Goal: Task Accomplishment & Management: Use online tool/utility

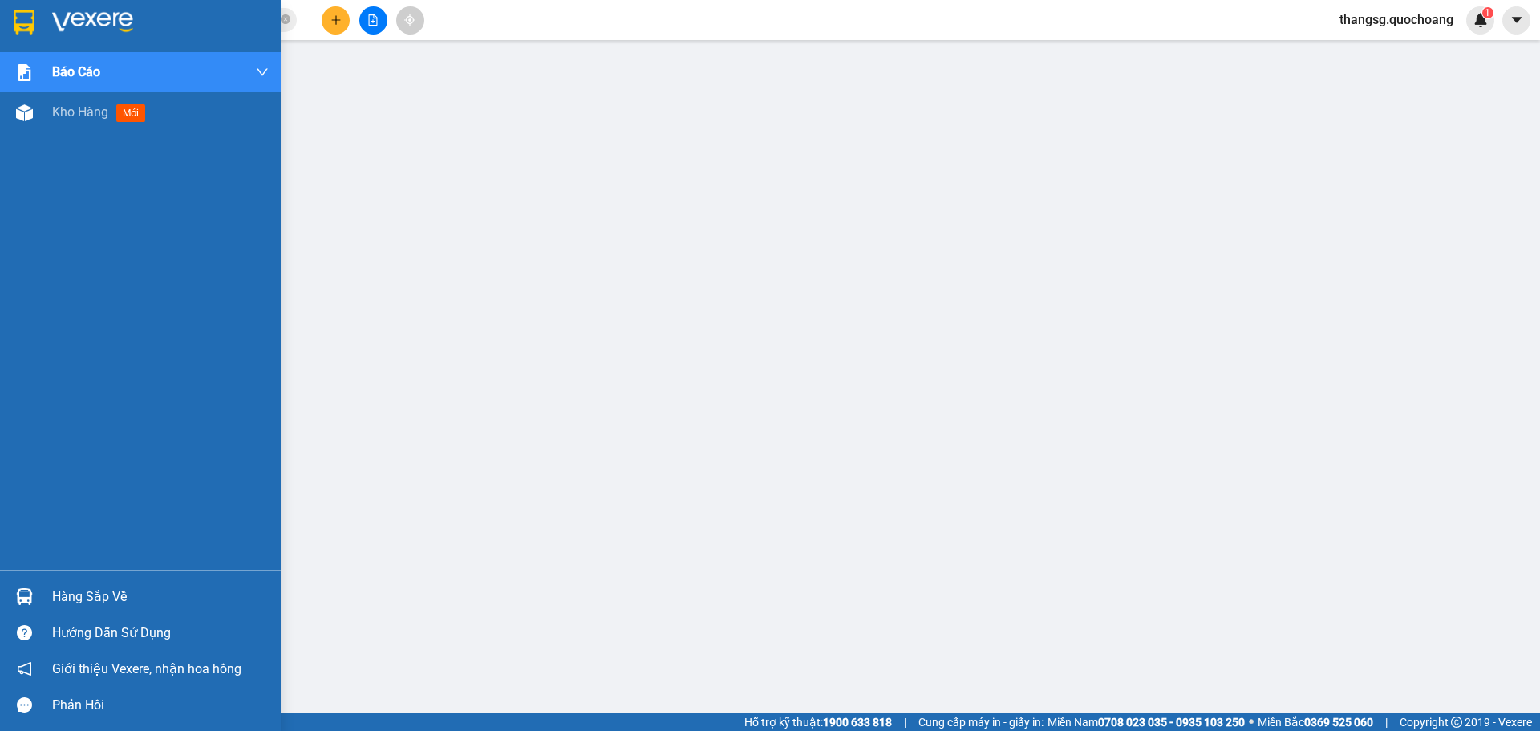
click at [75, 605] on div "Hàng sắp về" at bounding box center [160, 597] width 217 height 24
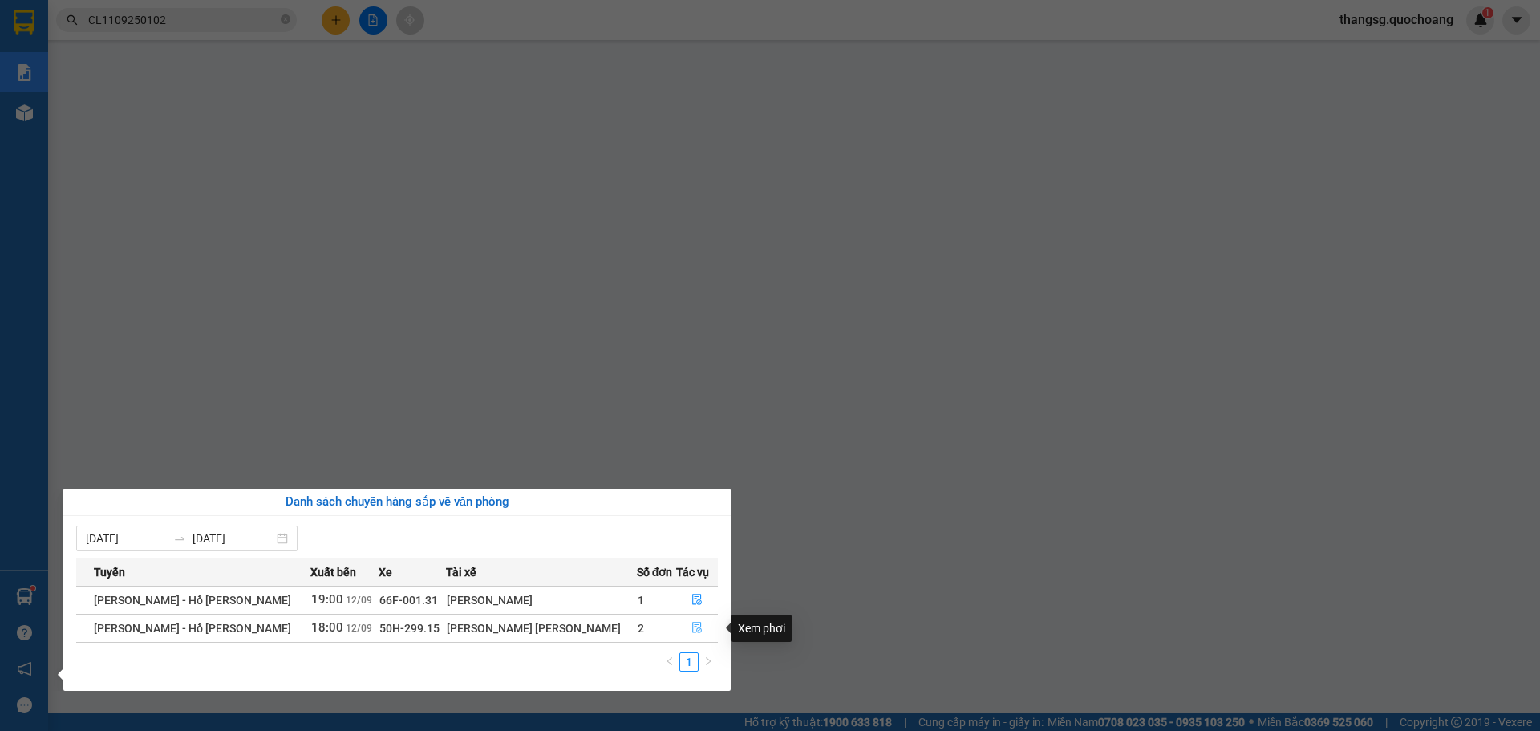
click at [701, 634] on button "button" at bounding box center [697, 628] width 40 height 26
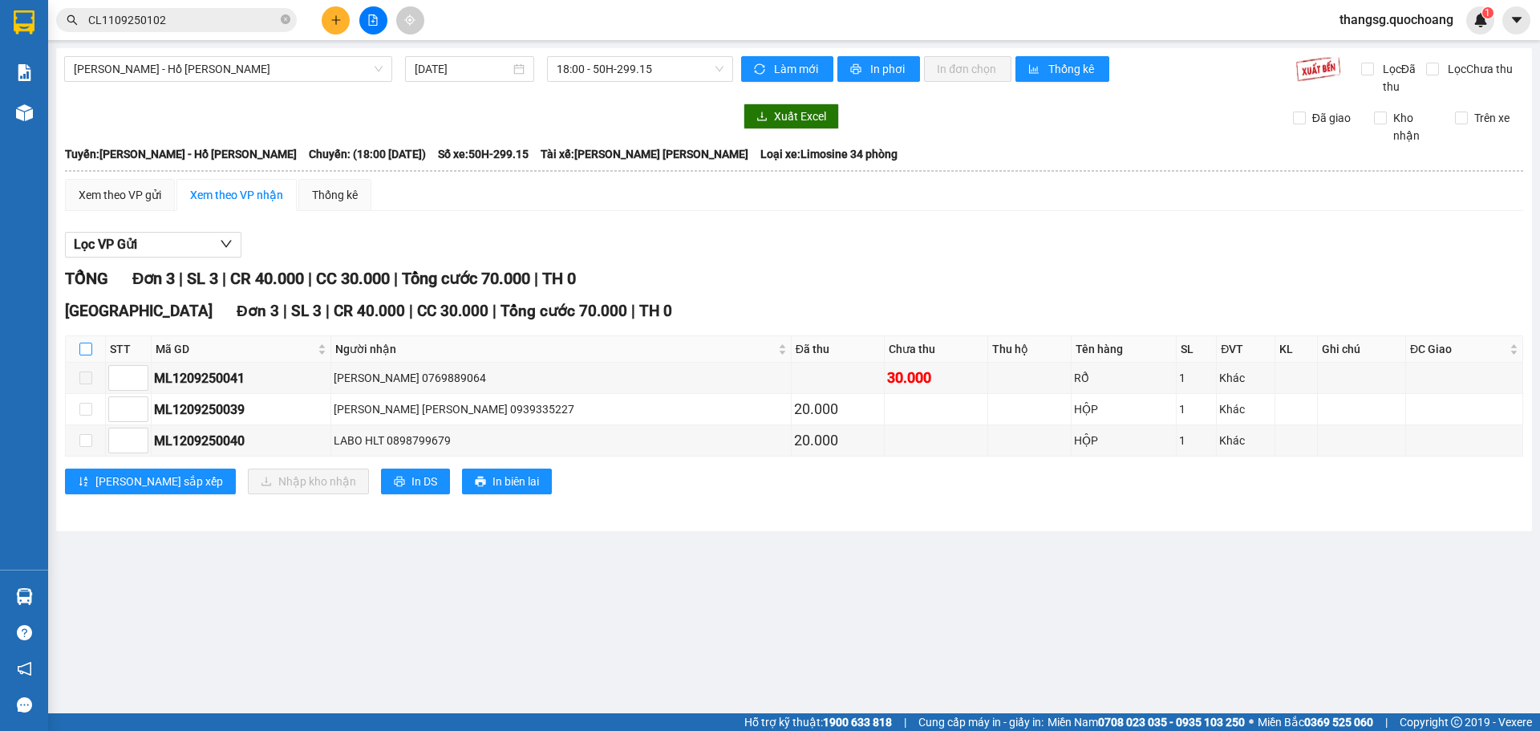
click at [87, 352] on input "checkbox" at bounding box center [85, 348] width 13 height 13
checkbox input "true"
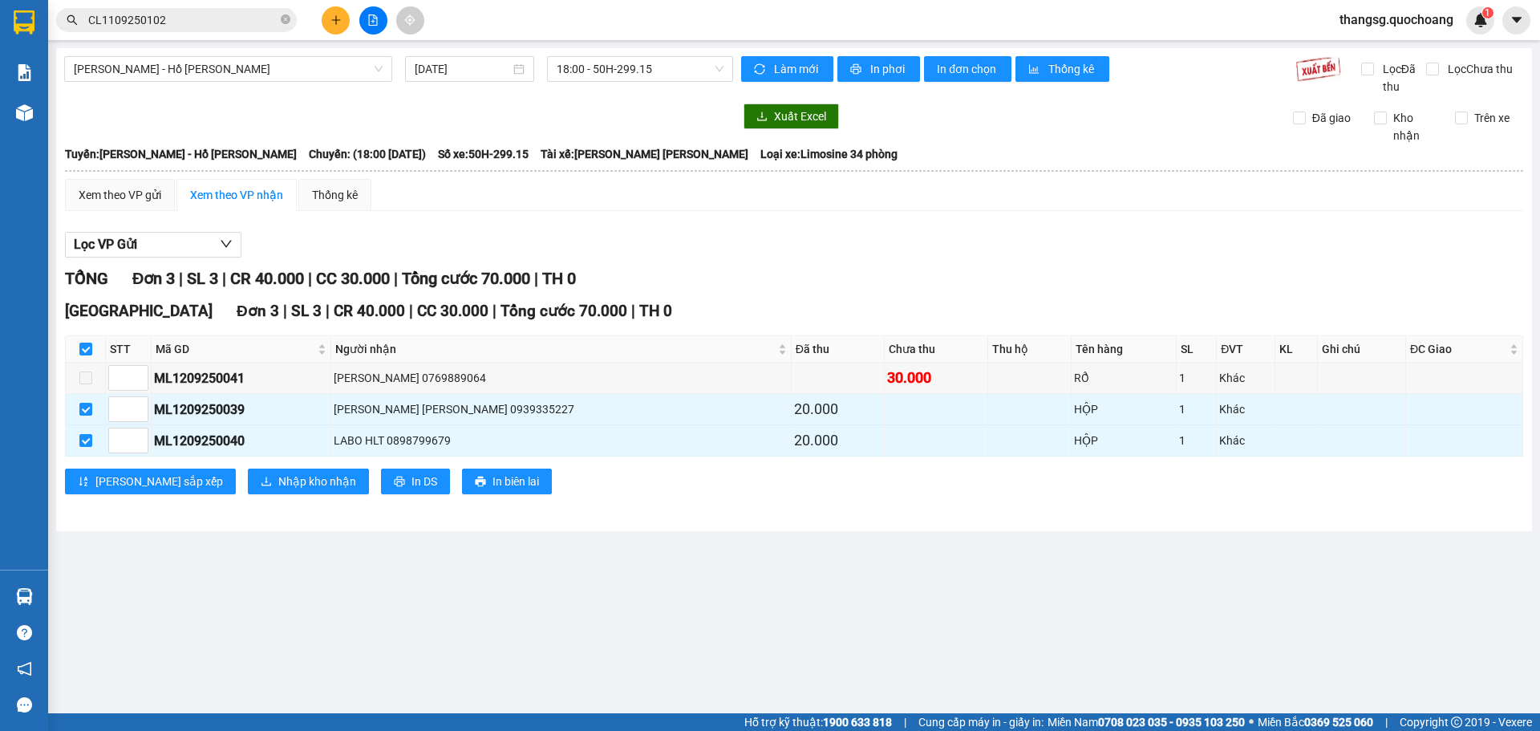
click at [134, 675] on main "[PERSON_NAME] - [PERSON_NAME] [DATE] 18:00 - 50H-299.15 [PERSON_NAME] mới In ph…" at bounding box center [770, 356] width 1540 height 713
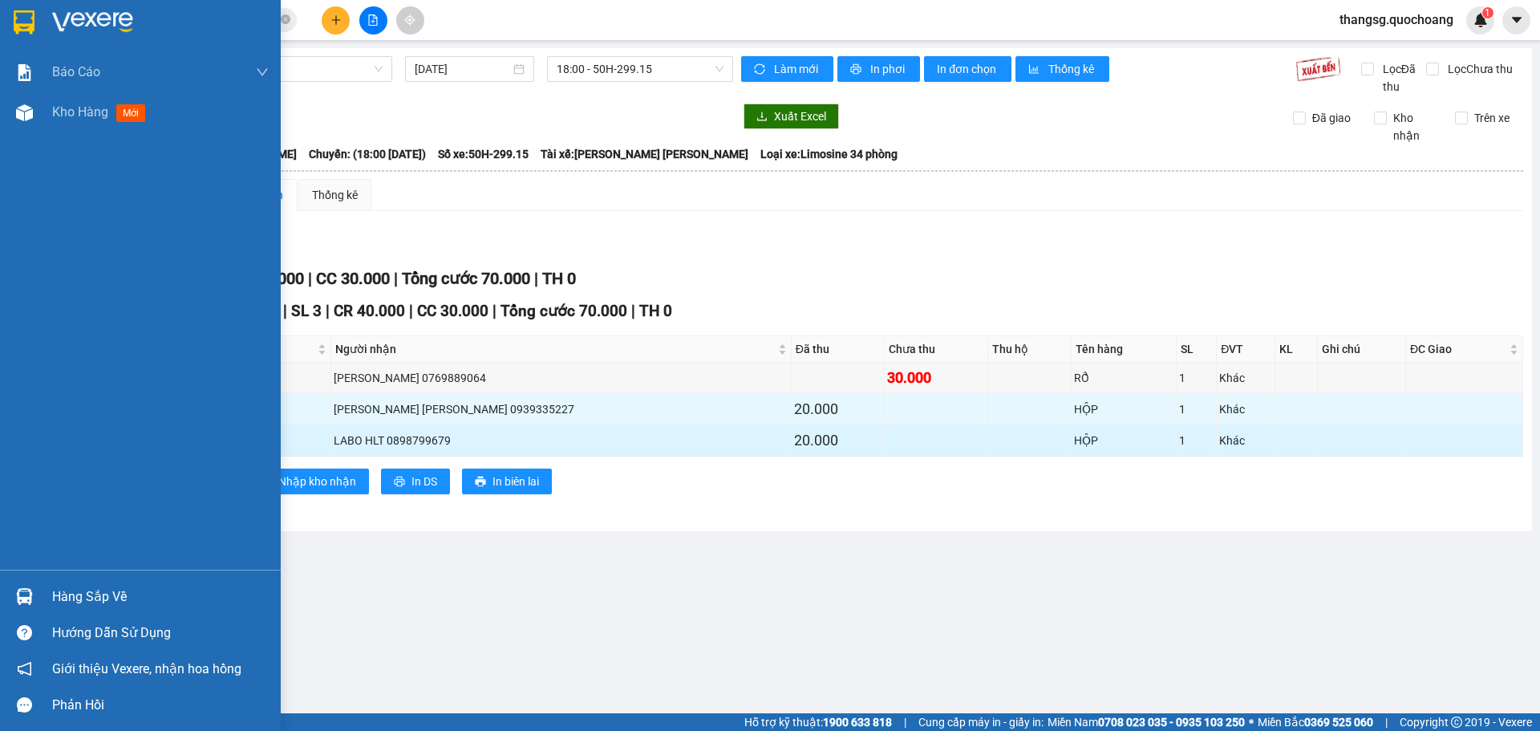
drag, startPoint x: 51, startPoint y: 514, endPoint x: 532, endPoint y: 452, distance: 485.1
click at [61, 507] on div "Báo cáo Báo cáo dòng tiền (trạm) Doanh số tạo đơn theo VP gửi (trạm) Kho hàng m…" at bounding box center [140, 310] width 281 height 517
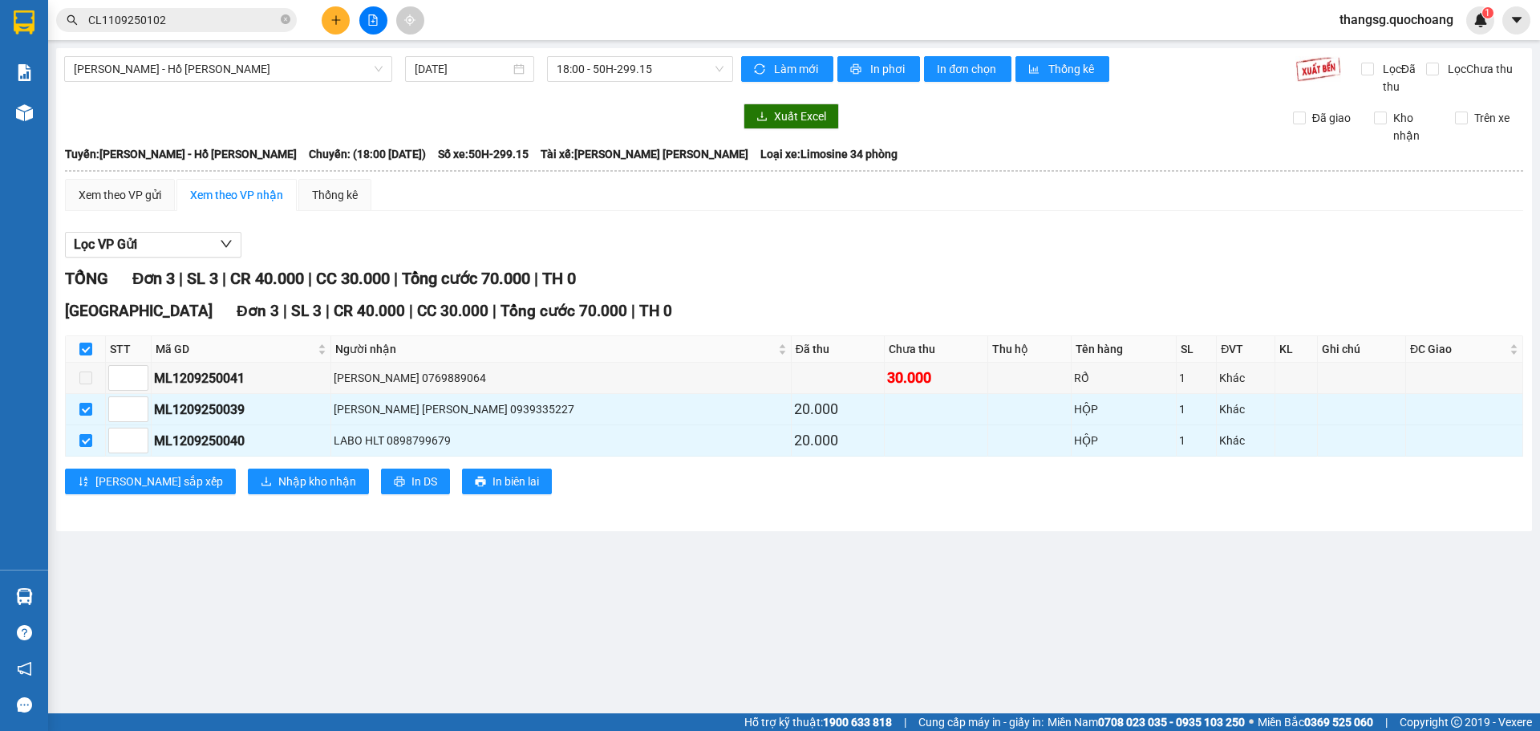
click at [1268, 322] on div "Sài Gòn Đơn 3 | SL 3 | CR 40.000 | CC 30.000 | [PERSON_NAME] 70.000 | TH 0" at bounding box center [794, 311] width 1458 height 24
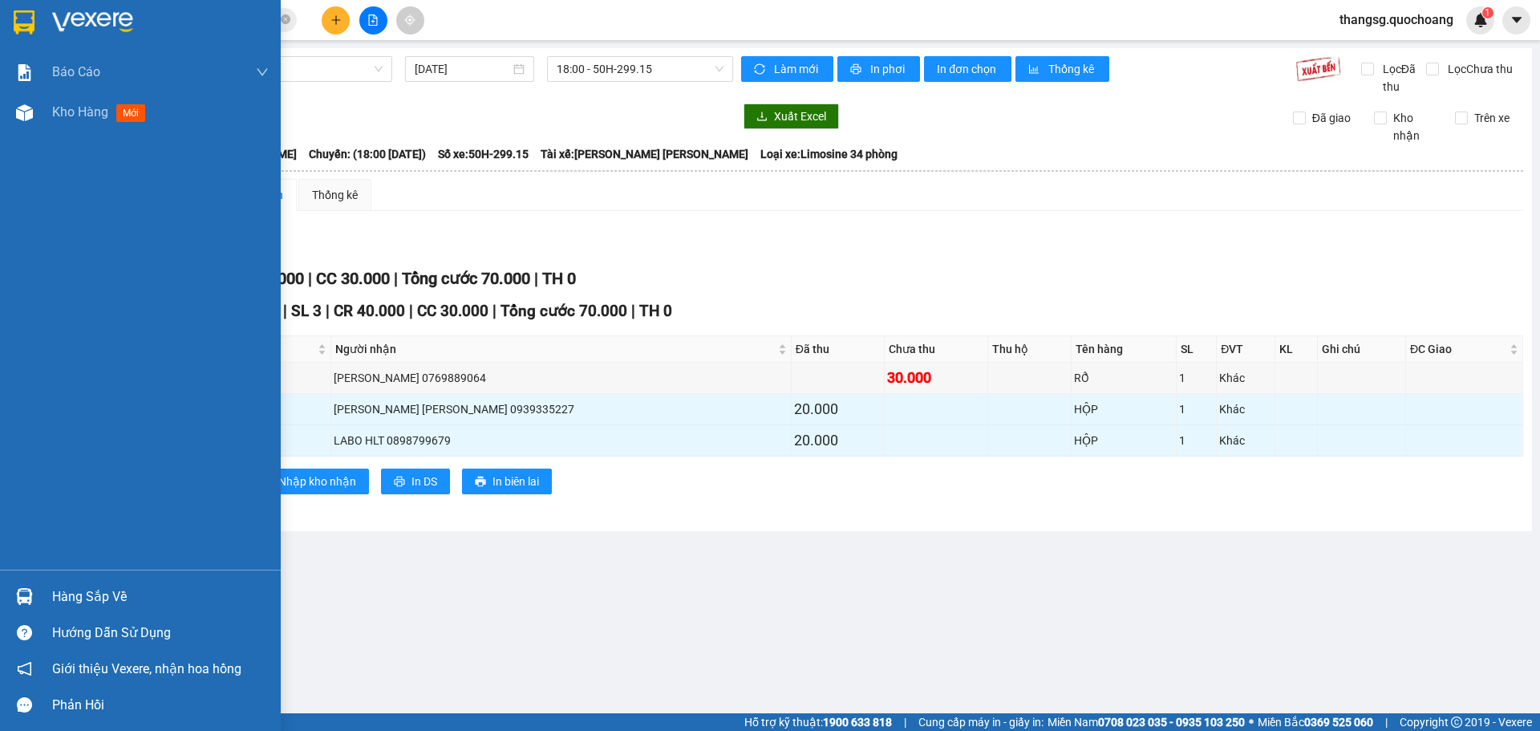
click at [71, 597] on div "Hàng sắp về" at bounding box center [160, 597] width 217 height 24
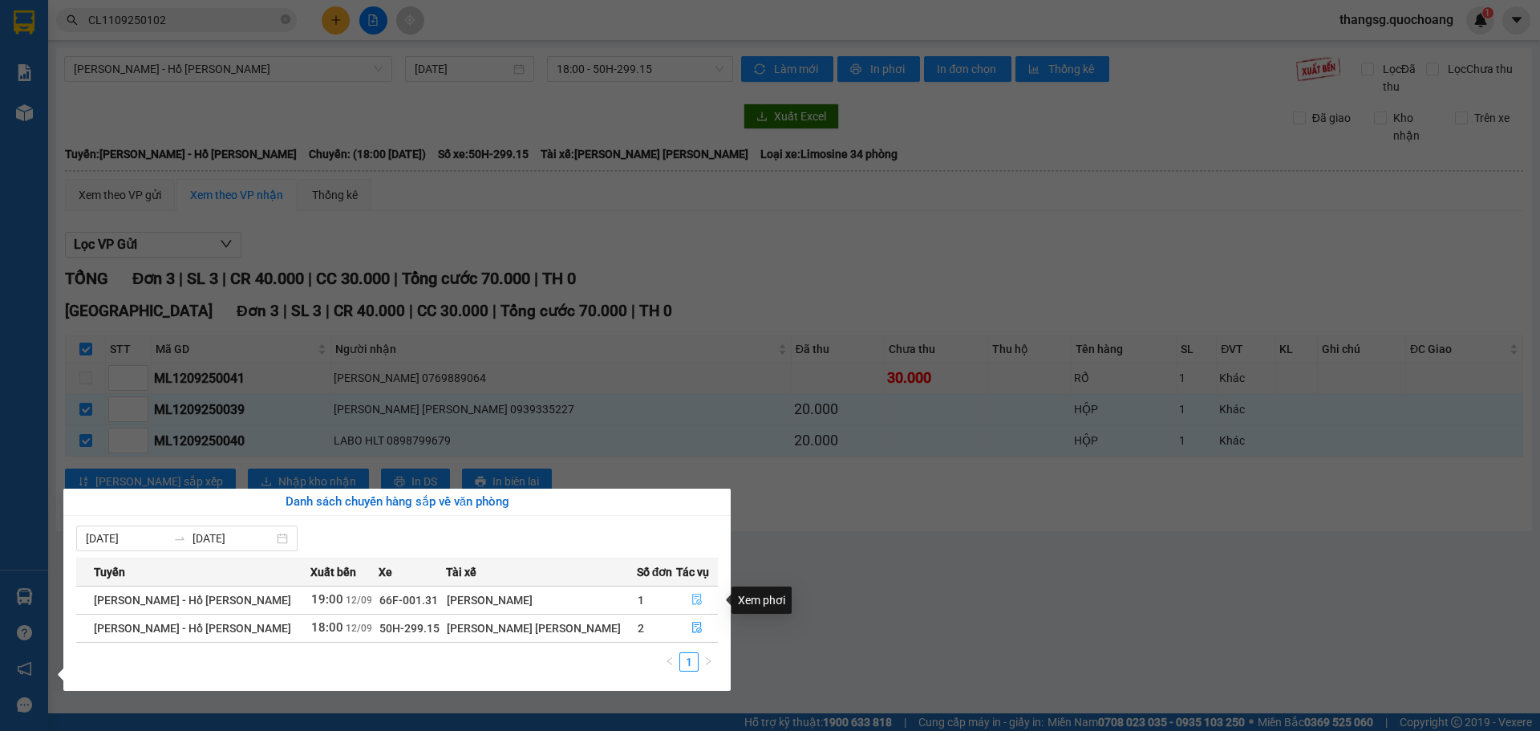
click at [692, 602] on icon "file-done" at bounding box center [697, 599] width 10 height 11
checkbox input "false"
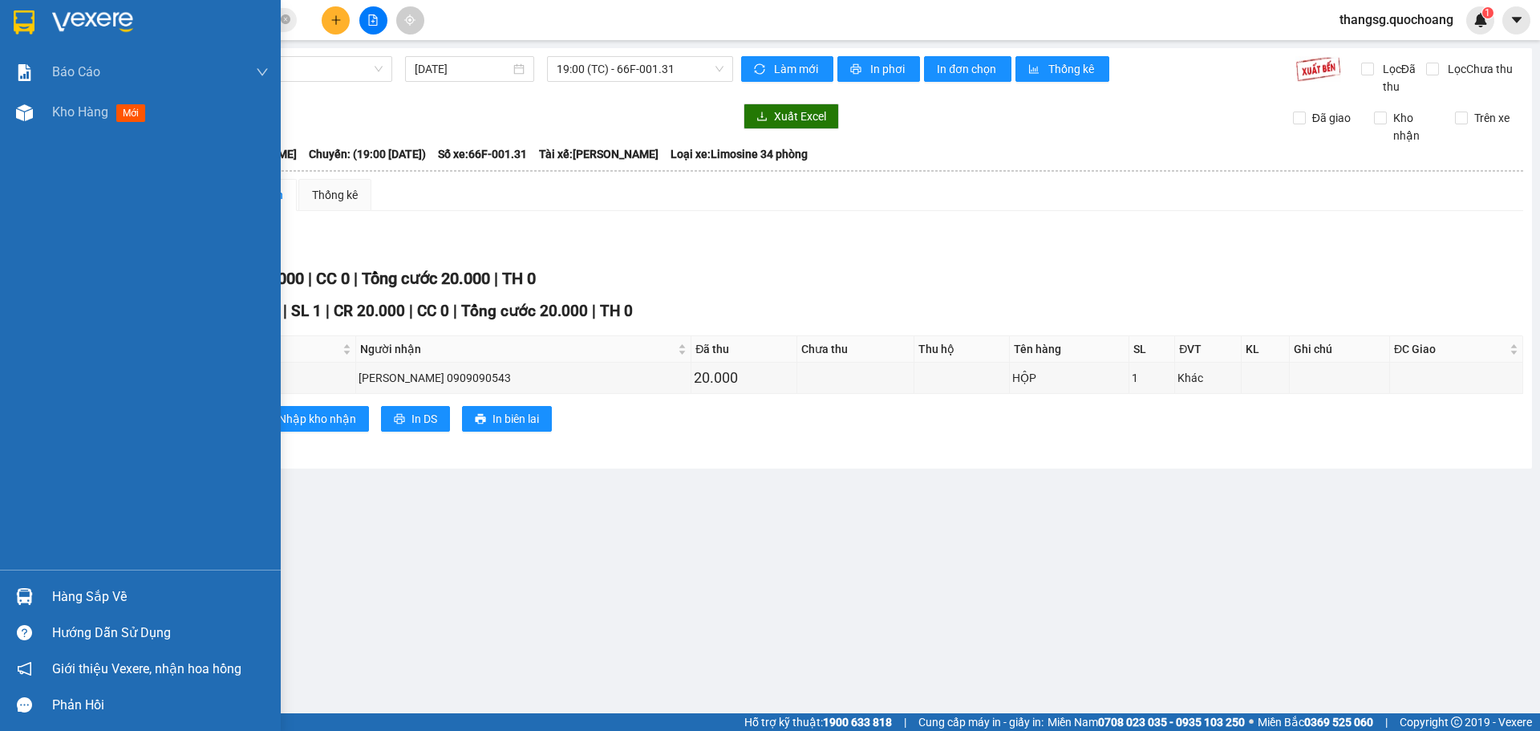
click at [65, 593] on div "Hàng sắp về" at bounding box center [160, 597] width 217 height 24
click at [67, 595] on div "Báo cáo Báo cáo dòng tiền (trạm) Doanh số tạo đơn theo VP gửi (trạm) Kho hàng m…" at bounding box center [140, 365] width 281 height 731
click at [94, 604] on div "Hàng sắp về" at bounding box center [160, 597] width 217 height 24
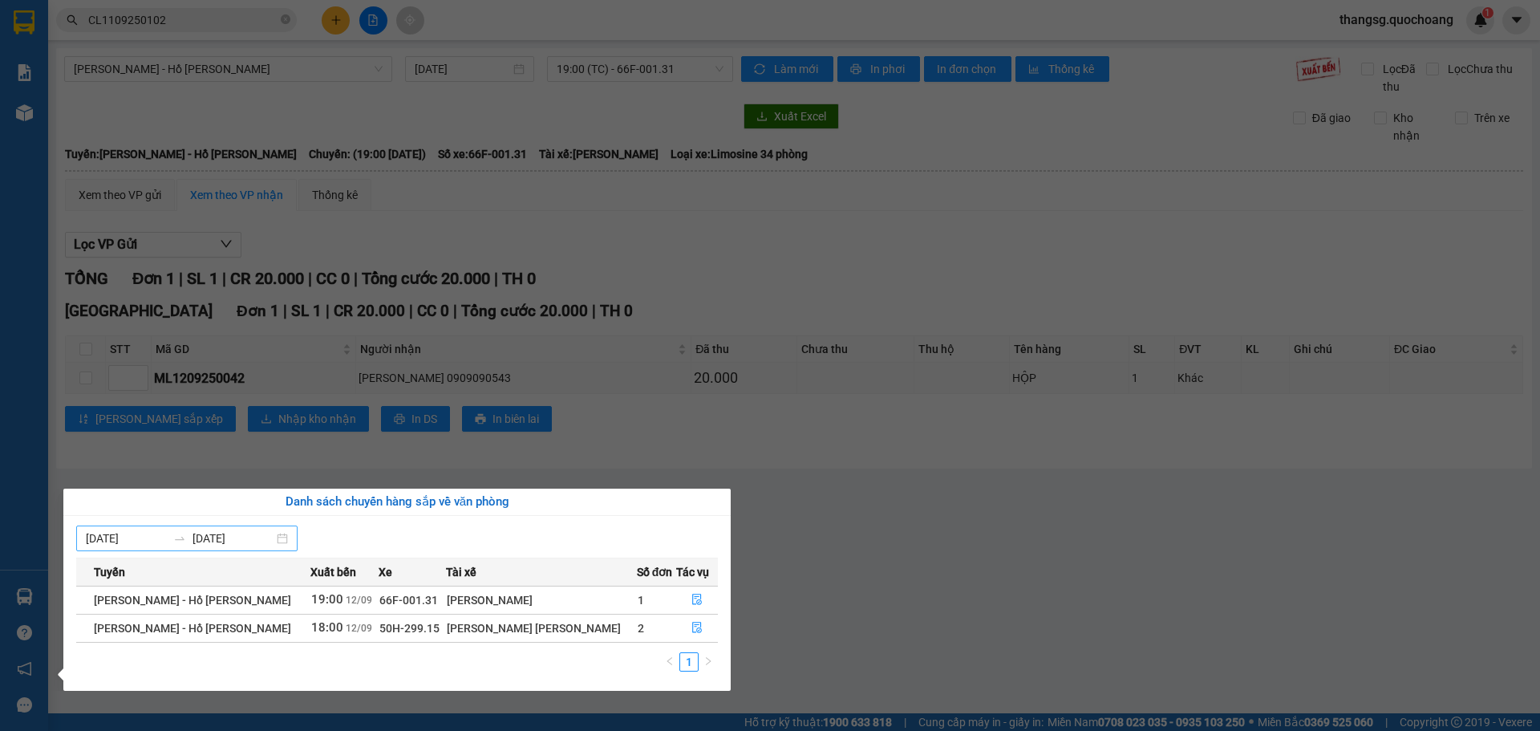
click at [161, 543] on input "06/09/2025" at bounding box center [126, 538] width 81 height 18
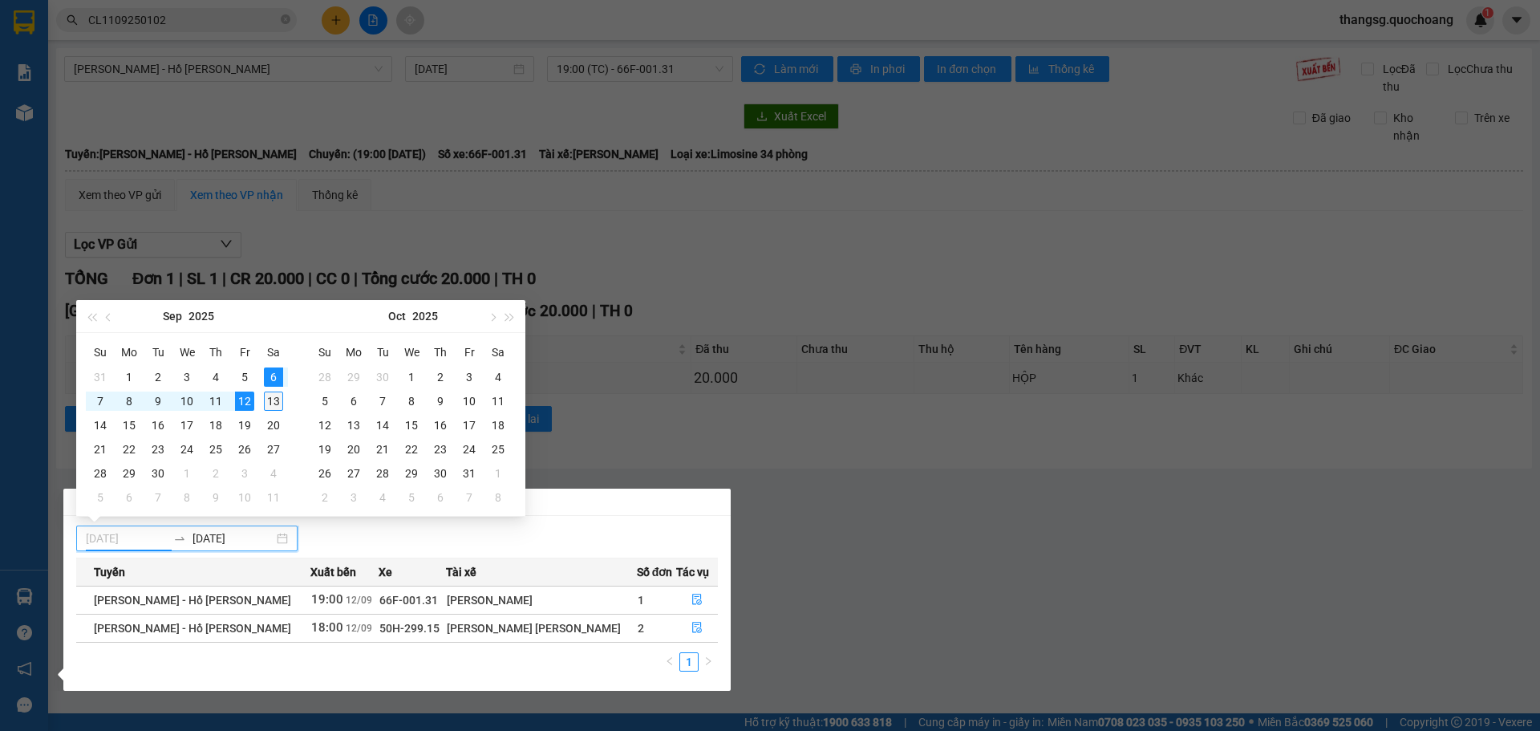
type input "[DATE]"
click at [271, 398] on div "13" at bounding box center [273, 400] width 19 height 19
type input "10/10/2025"
type input "08/11/2025"
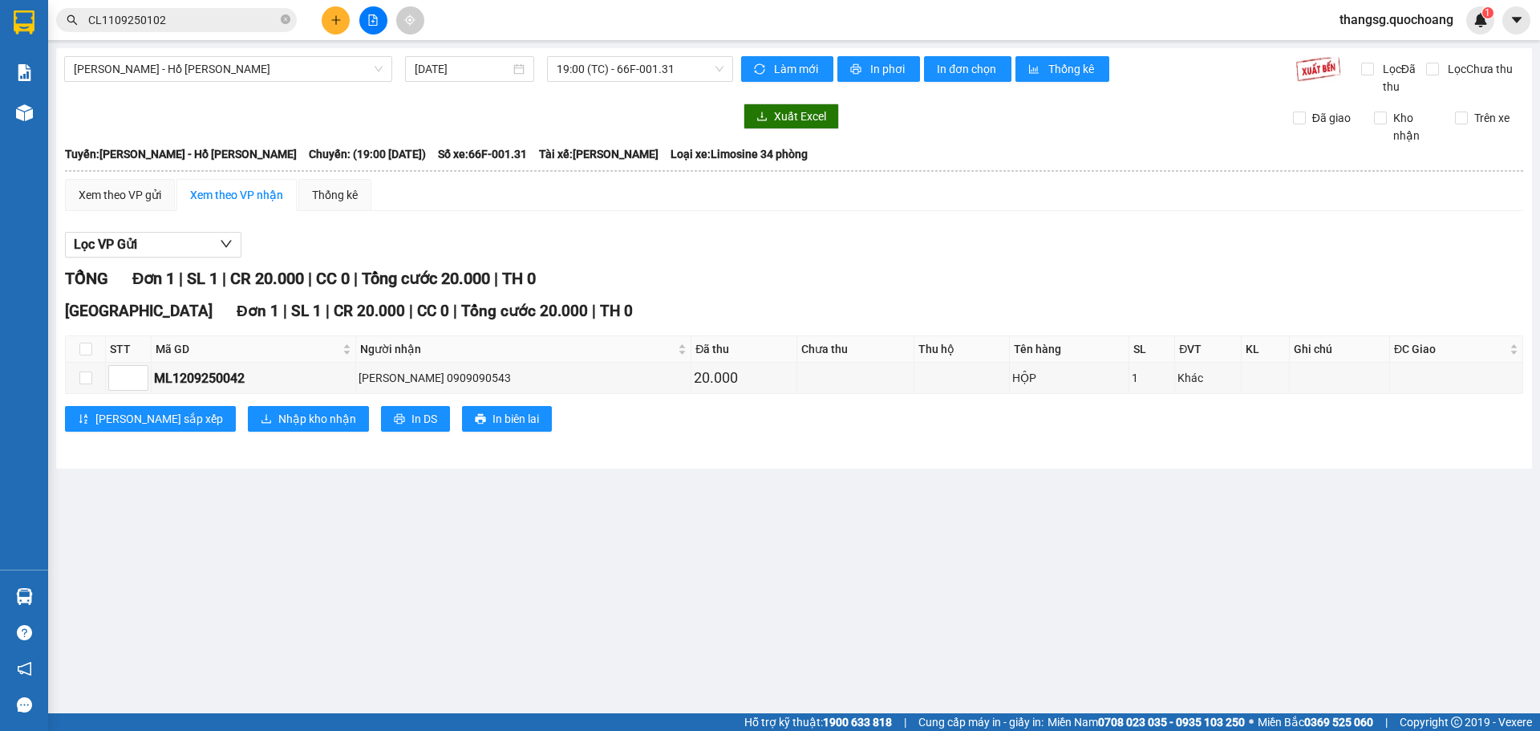
click at [893, 501] on section "Kết quả tìm kiếm ( 1 ) Bộ lọc Mã ĐH Trạng thái Món hàng Thu hộ Tổng cước Chưa c…" at bounding box center [770, 365] width 1540 height 731
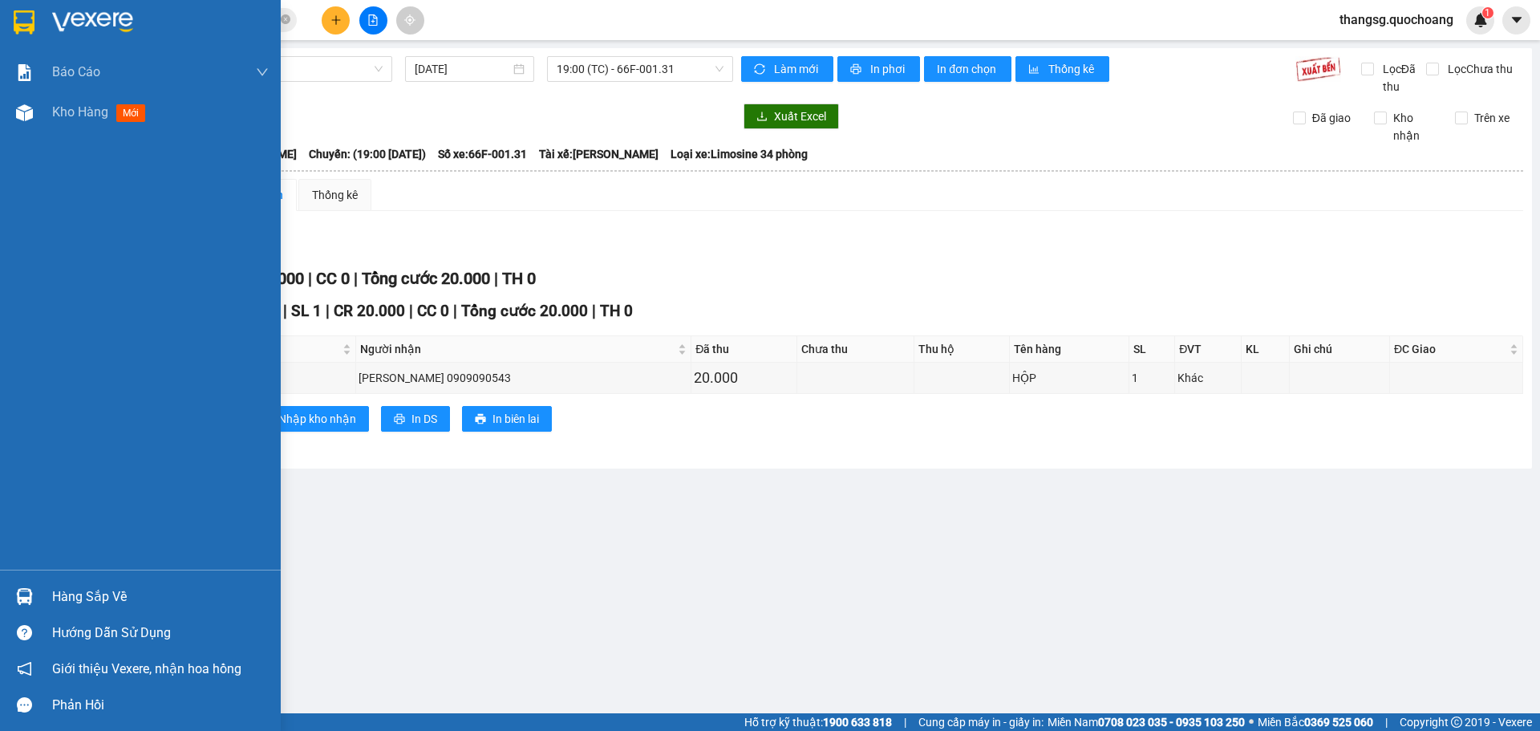
click at [59, 590] on div "Hàng sắp về" at bounding box center [160, 597] width 217 height 24
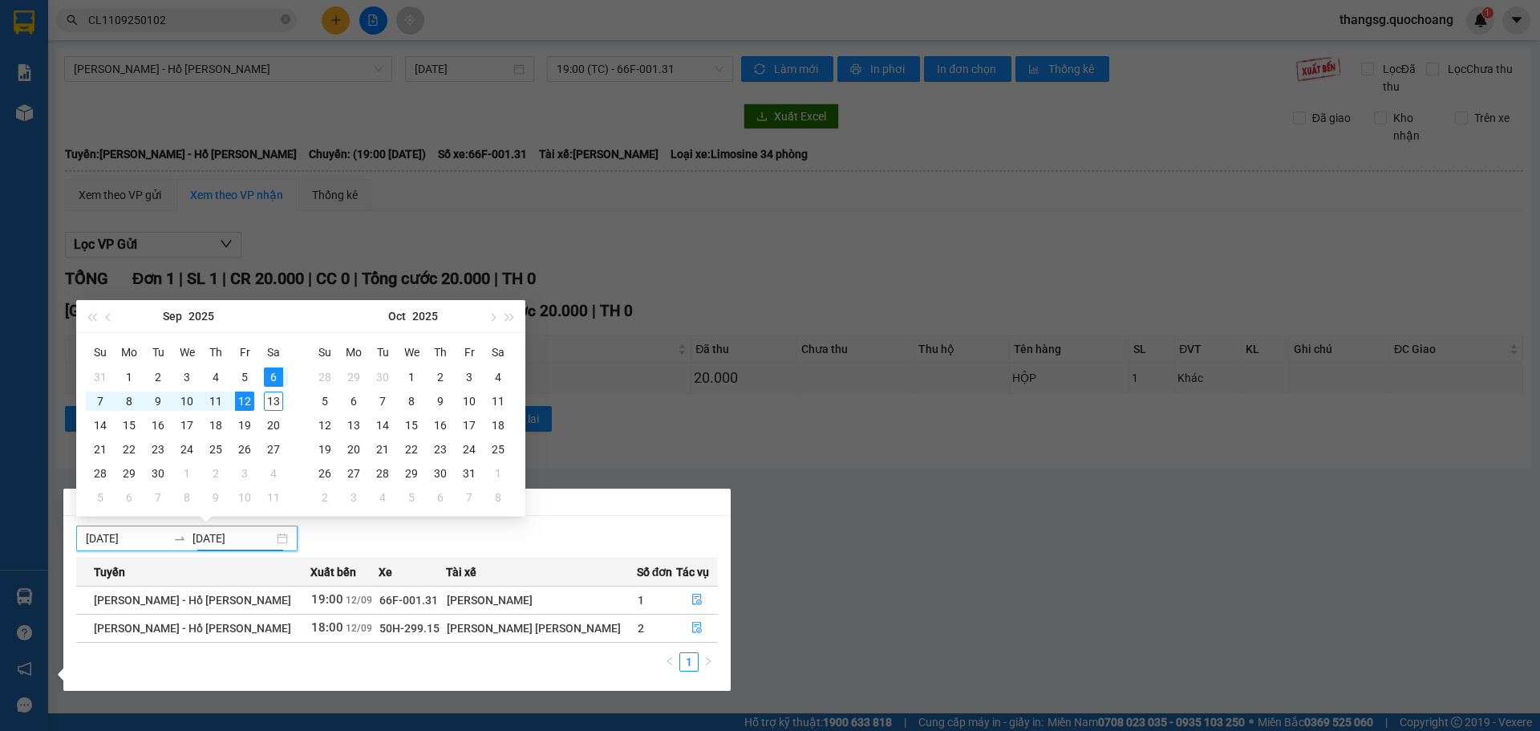
click at [216, 545] on input "[DATE]" at bounding box center [232, 538] width 81 height 18
type input "09/09/2025"
click at [158, 406] on div "9" at bounding box center [157, 400] width 19 height 19
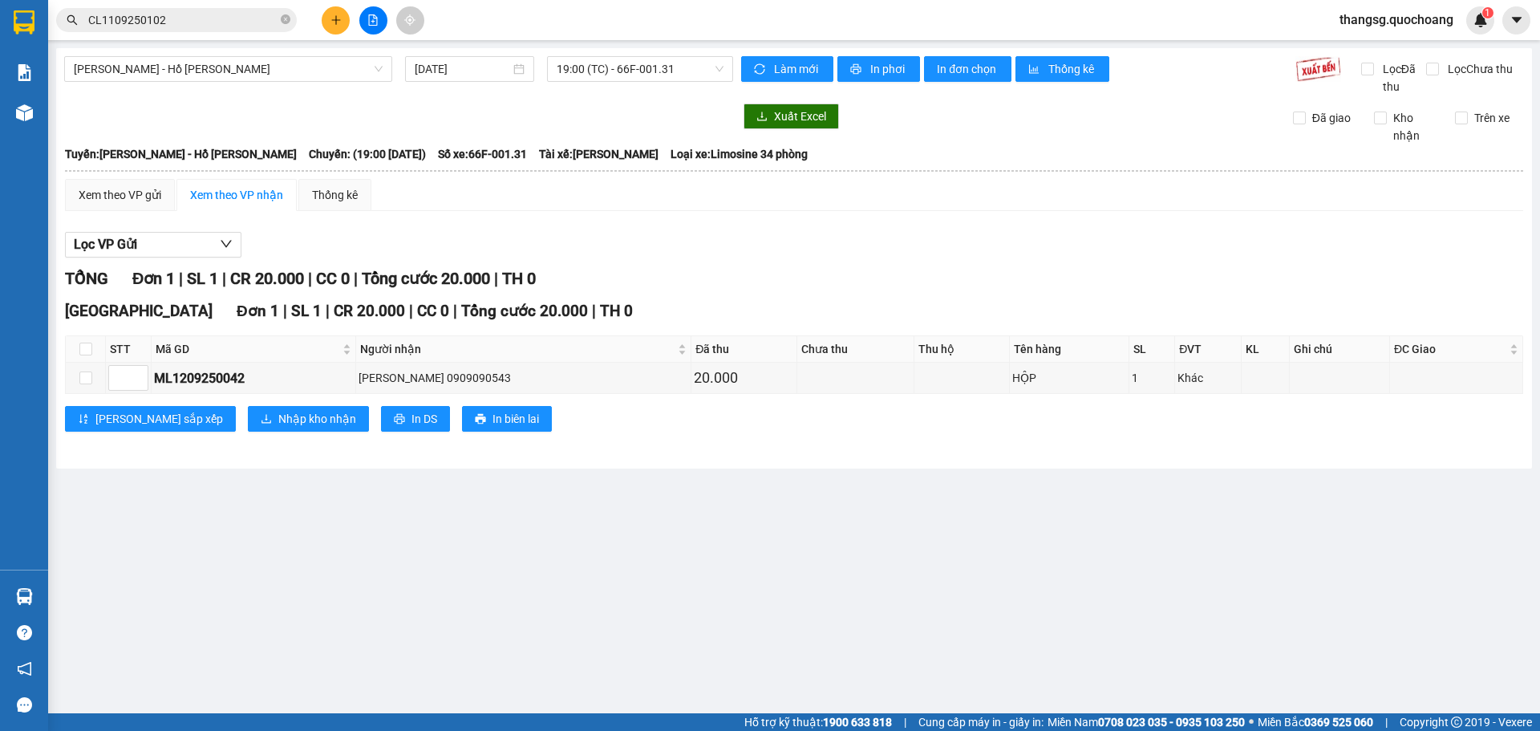
click at [158, 406] on section "Kết quả tìm kiếm ( 1 ) Bộ lọc Mã ĐH Trạng thái Món hàng Thu hộ Tổng cước Chưa c…" at bounding box center [770, 365] width 1540 height 731
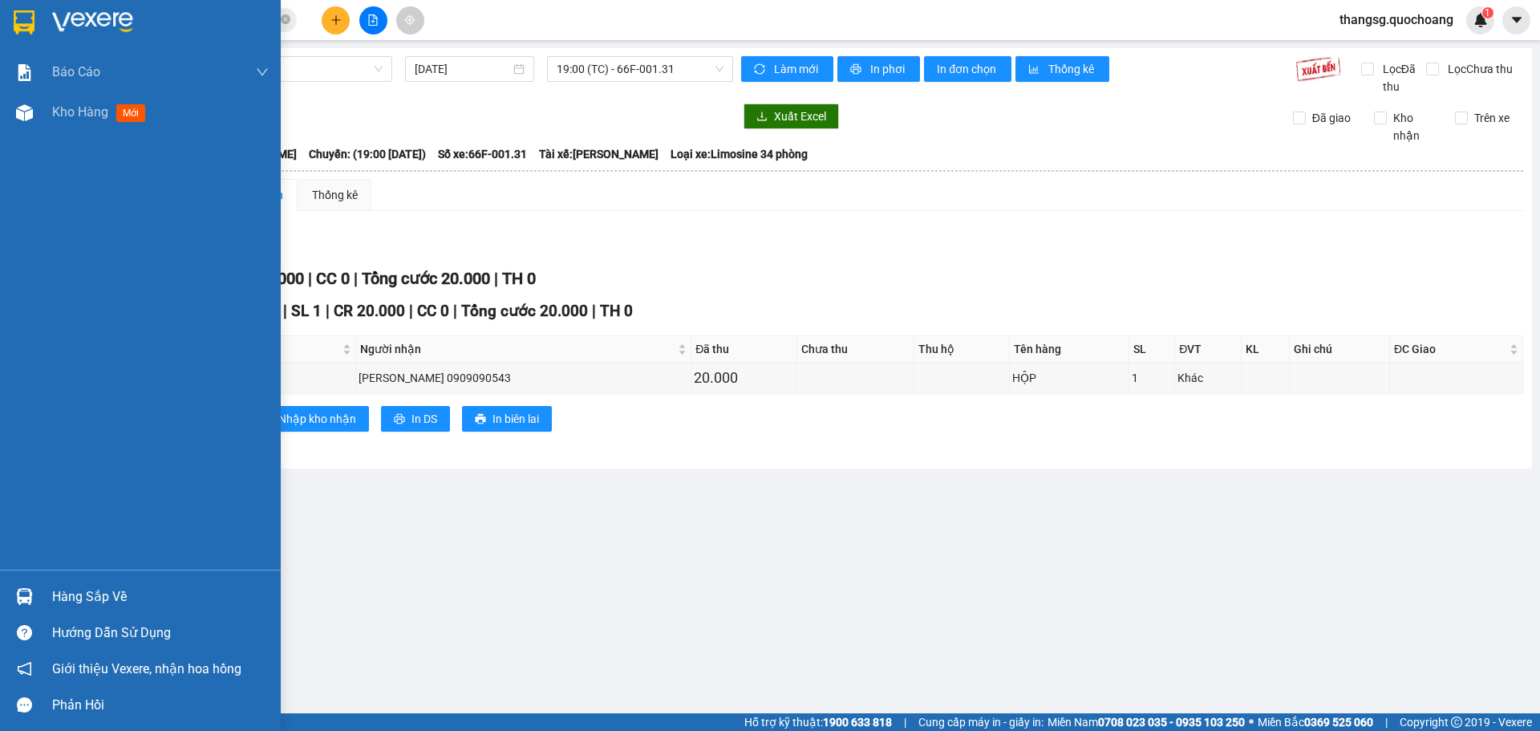
click at [77, 593] on div "Hàng sắp về" at bounding box center [160, 597] width 217 height 24
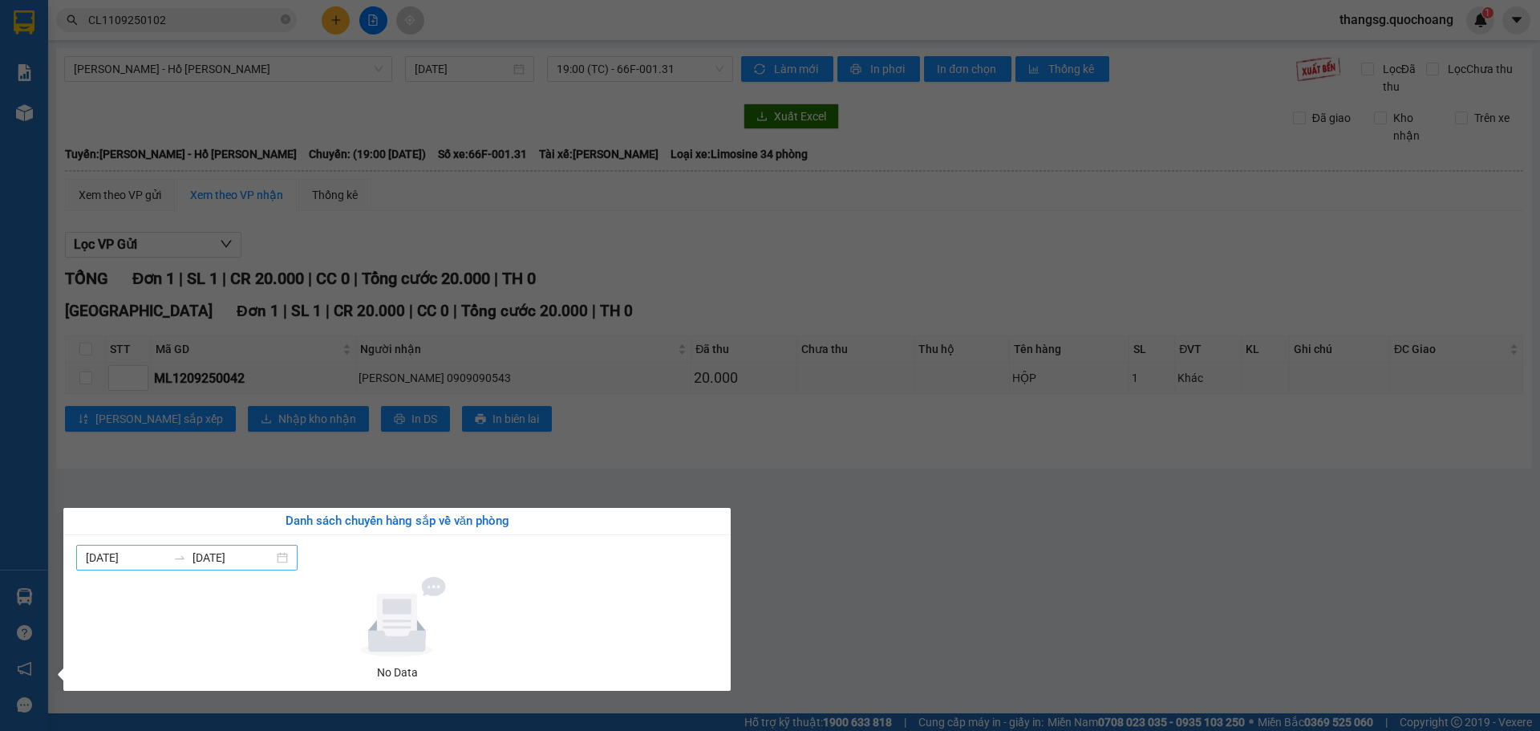
click at [292, 563] on div "06/09/2025 09/09/2025" at bounding box center [186, 558] width 221 height 26
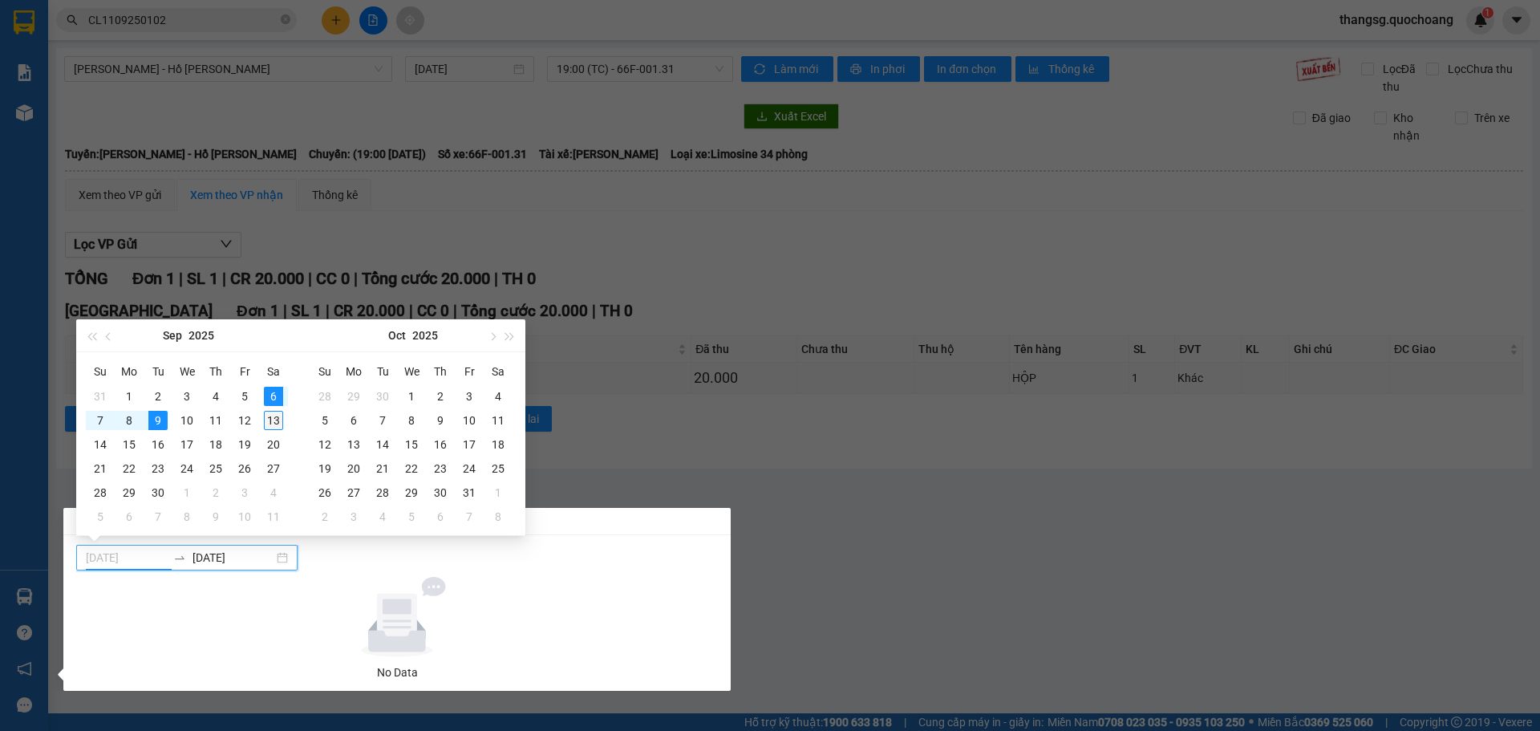
type input "[DATE]"
click at [270, 427] on div "13" at bounding box center [273, 420] width 19 height 19
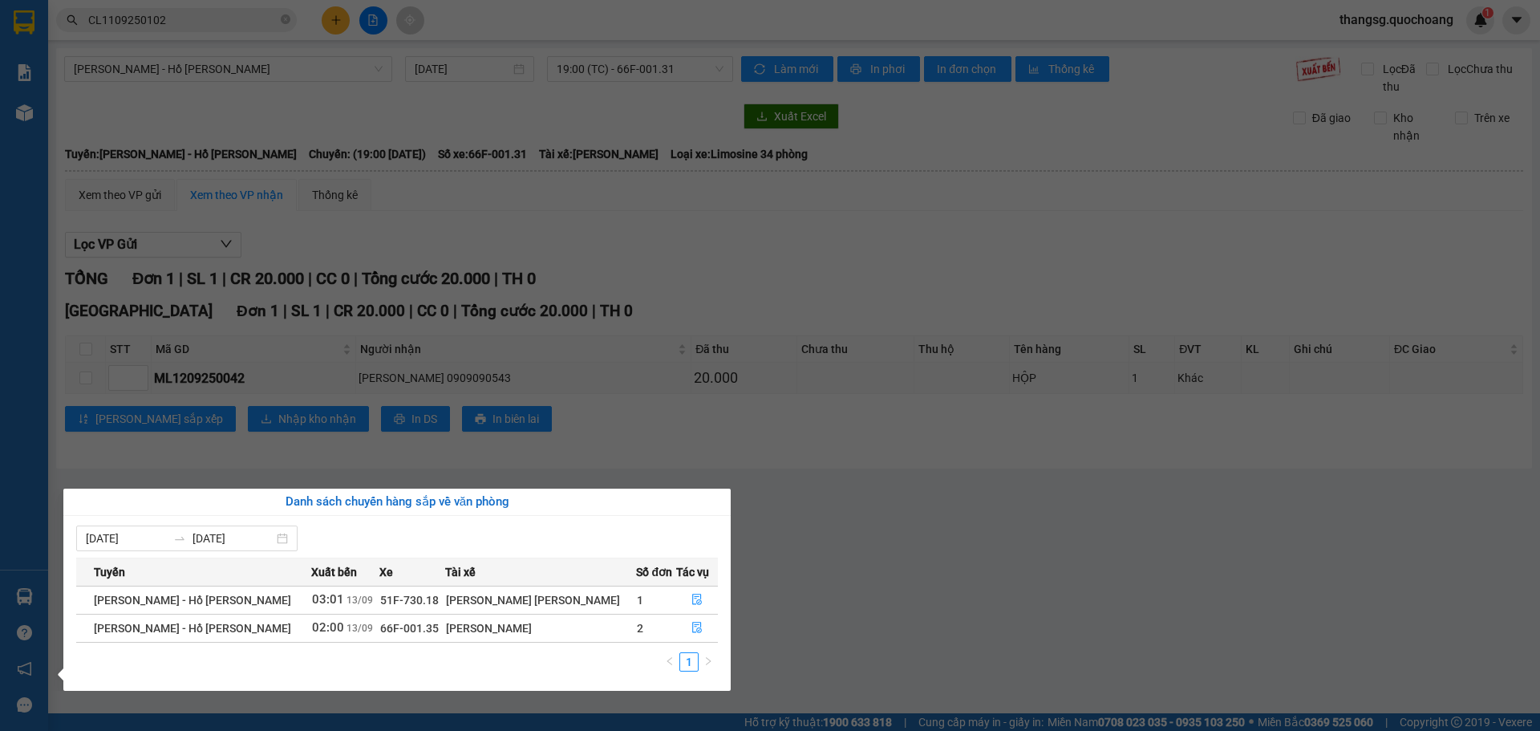
click at [253, 443] on section "Kết quả tìm kiếm ( 1 ) Bộ lọc Mã ĐH Trạng thái Món hàng Thu hộ Tổng cước Chưa c…" at bounding box center [770, 365] width 1540 height 731
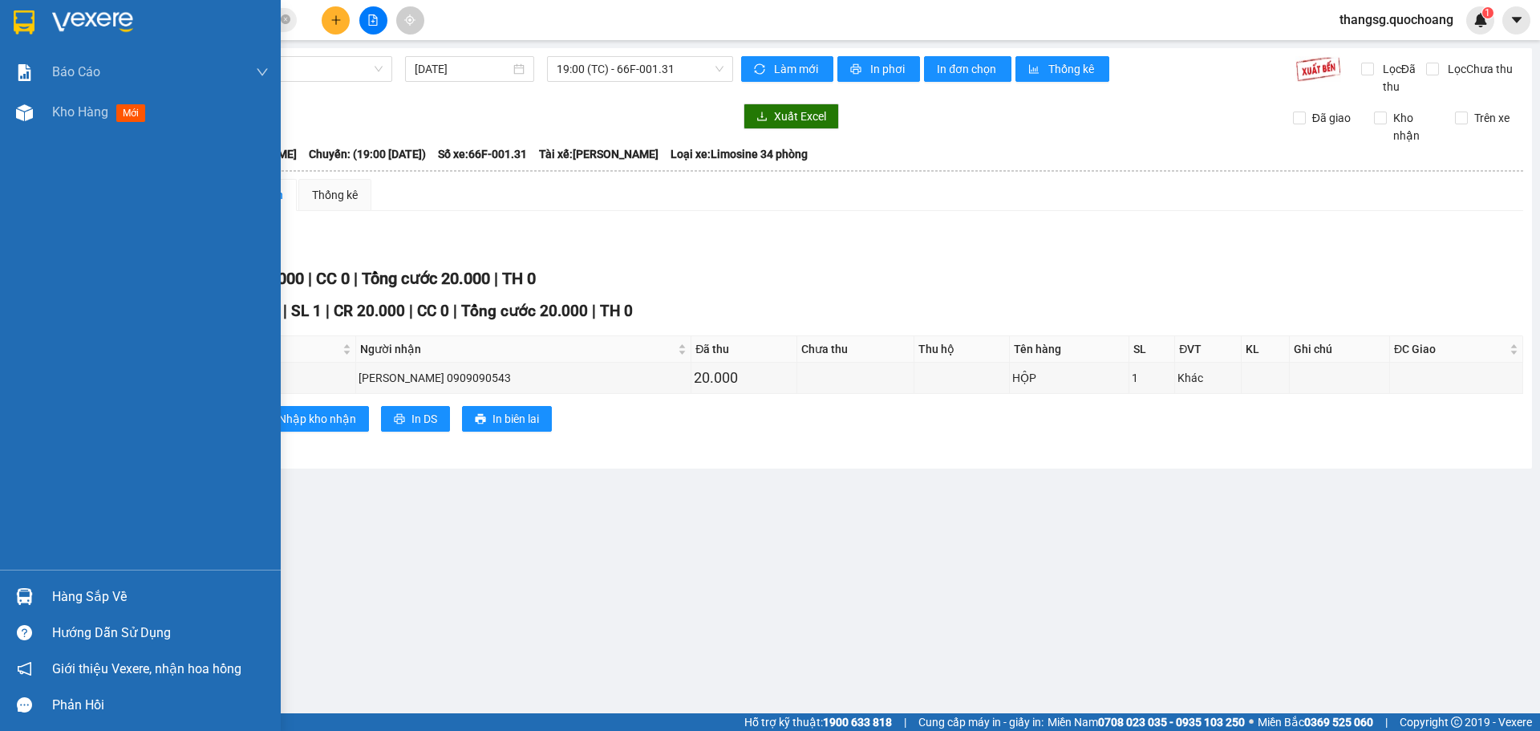
click at [70, 598] on div "Hàng sắp về" at bounding box center [160, 597] width 217 height 24
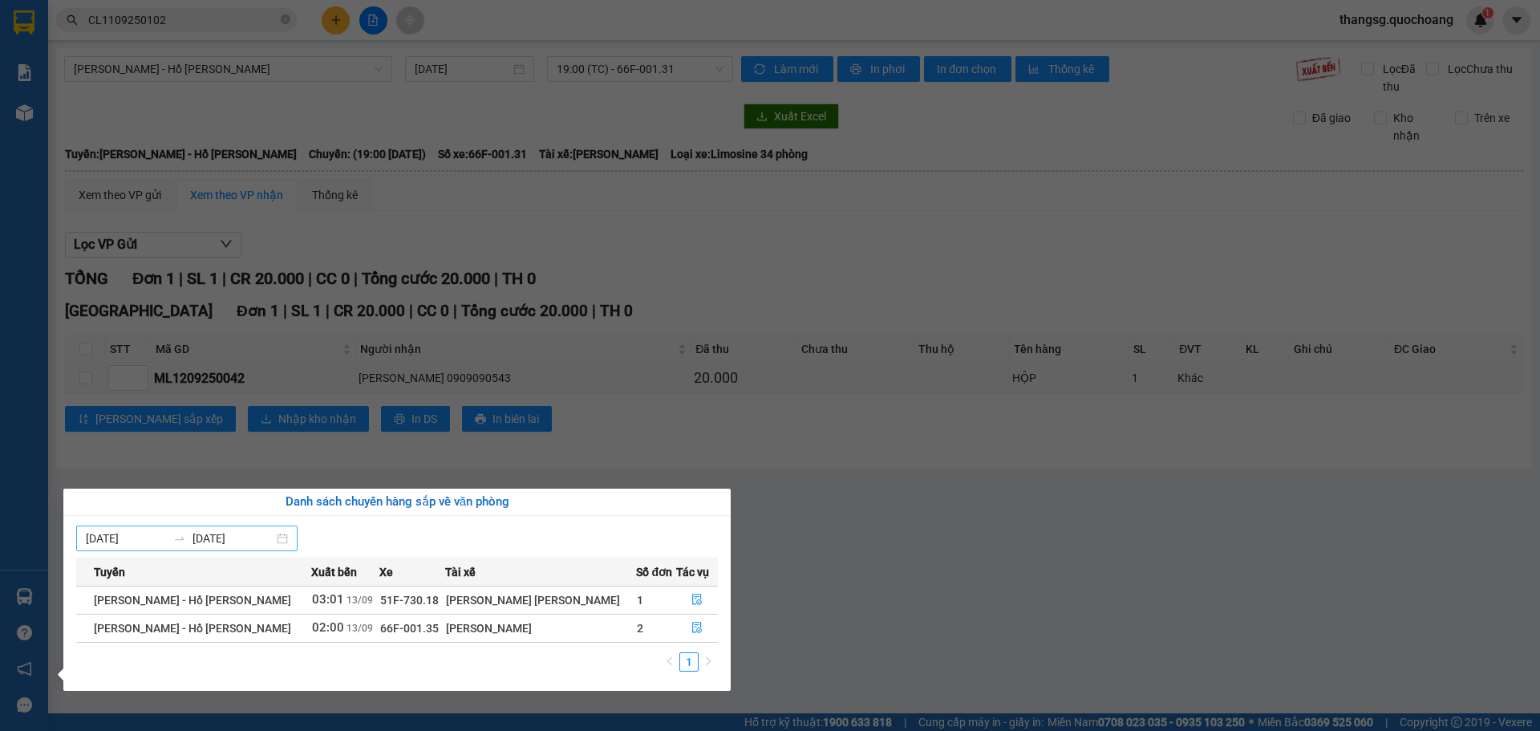
click at [285, 542] on div "13/09/2025 13/09/2025" at bounding box center [186, 538] width 221 height 26
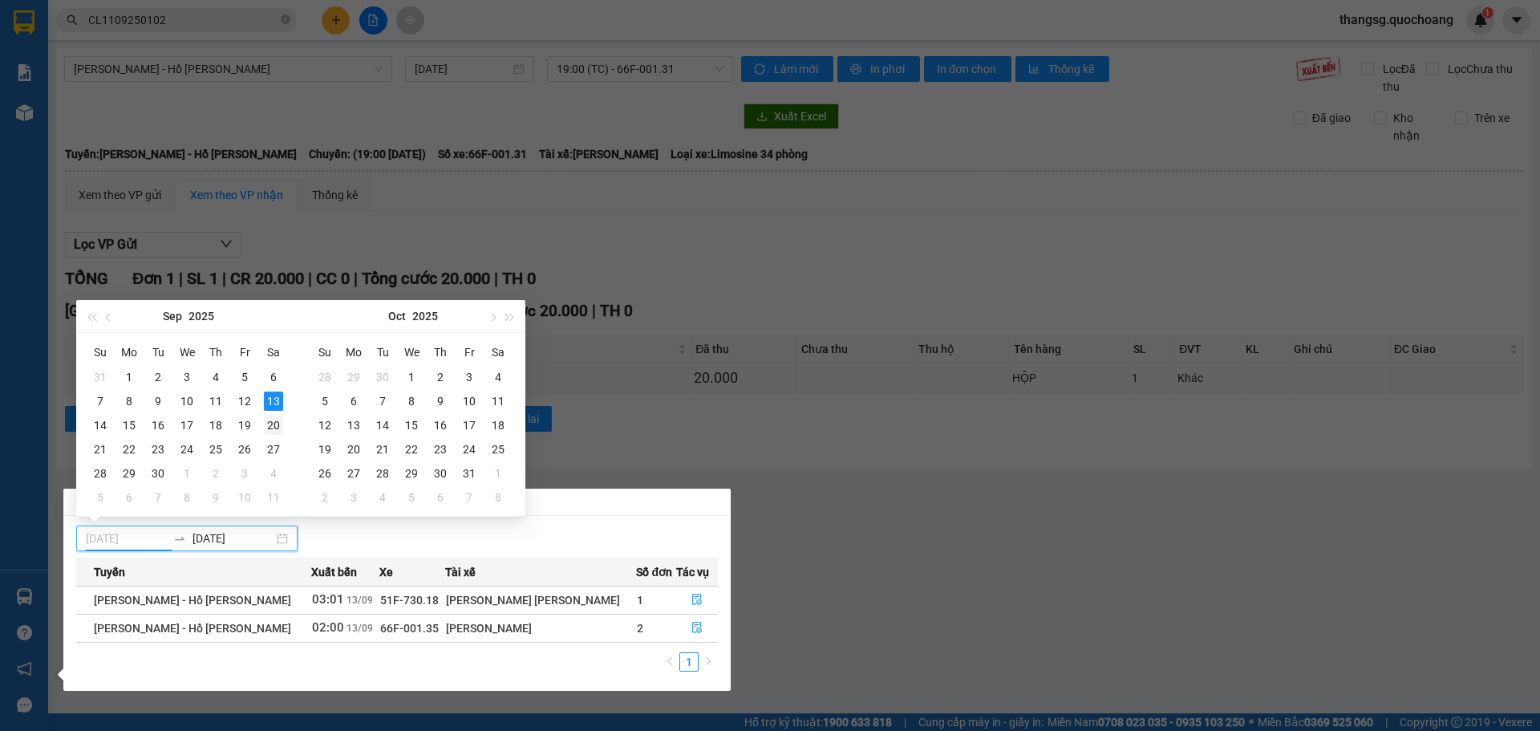
type input "20/09/2025"
click at [272, 427] on div "20" at bounding box center [273, 424] width 19 height 19
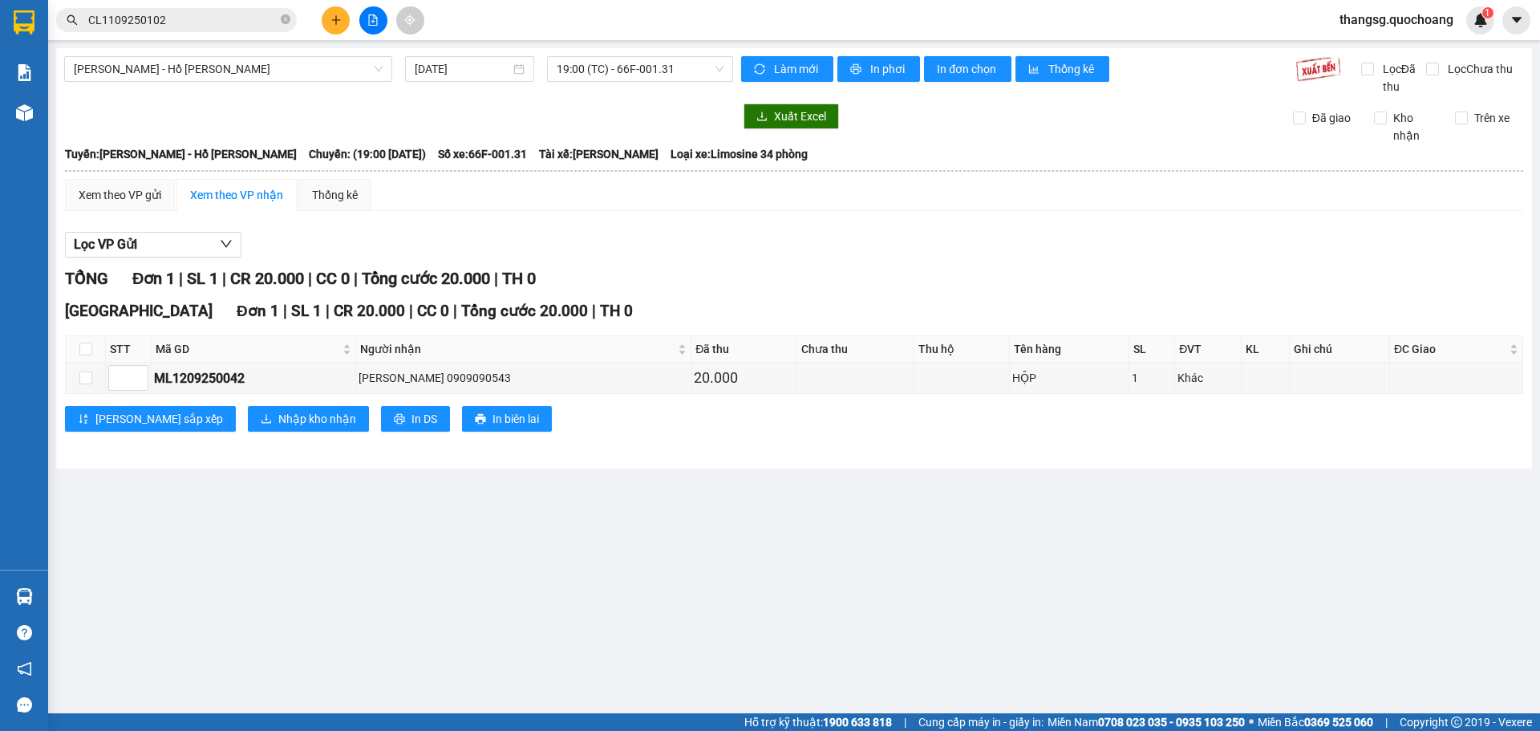
drag, startPoint x: 272, startPoint y: 427, endPoint x: 245, endPoint y: 434, distance: 28.0
click at [245, 434] on section "Kết quả tìm kiếm ( 1 ) Bộ lọc Mã ĐH Trạng thái Món hàng Thu hộ Tổng cước Chưa c…" at bounding box center [770, 365] width 1540 height 731
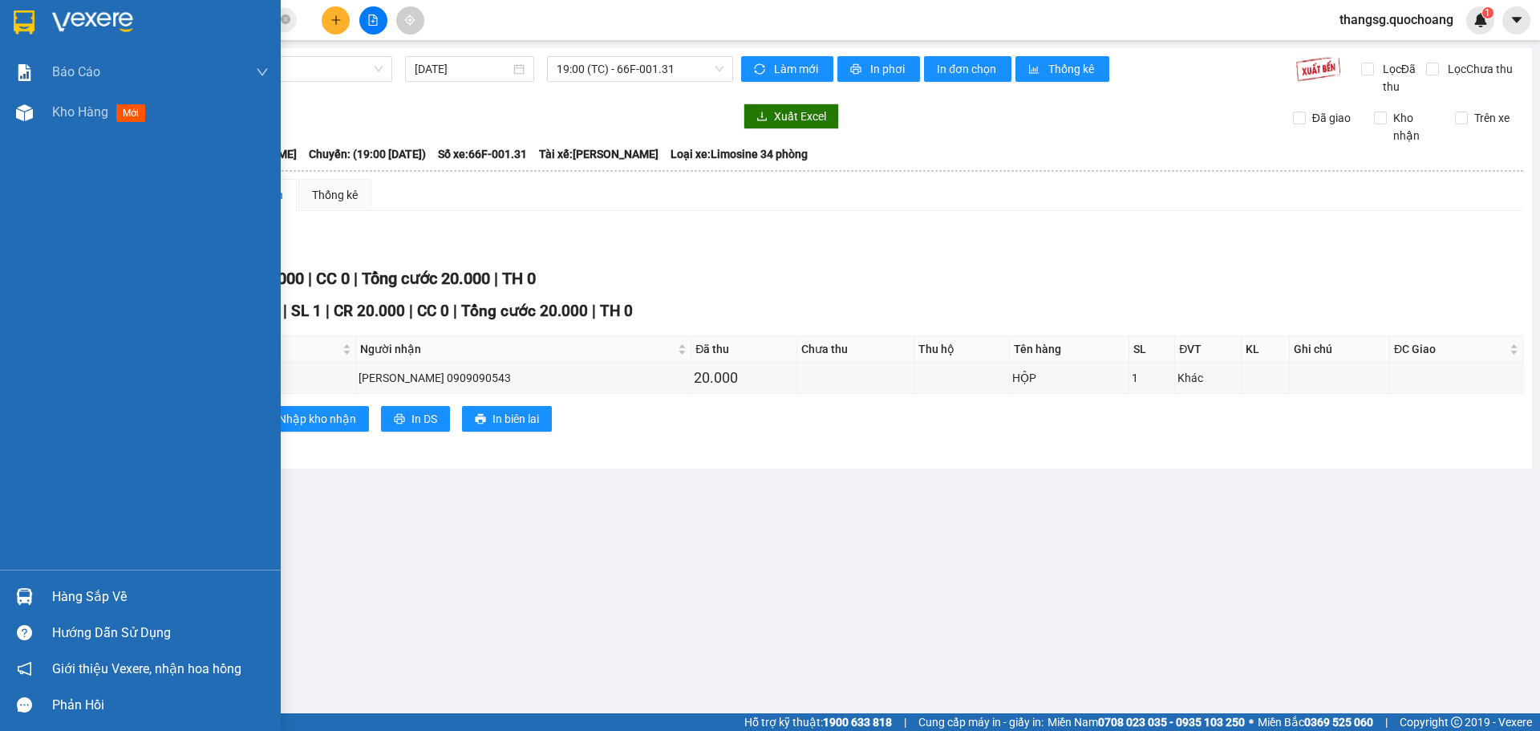
click at [66, 591] on div "Hàng sắp về" at bounding box center [160, 597] width 217 height 24
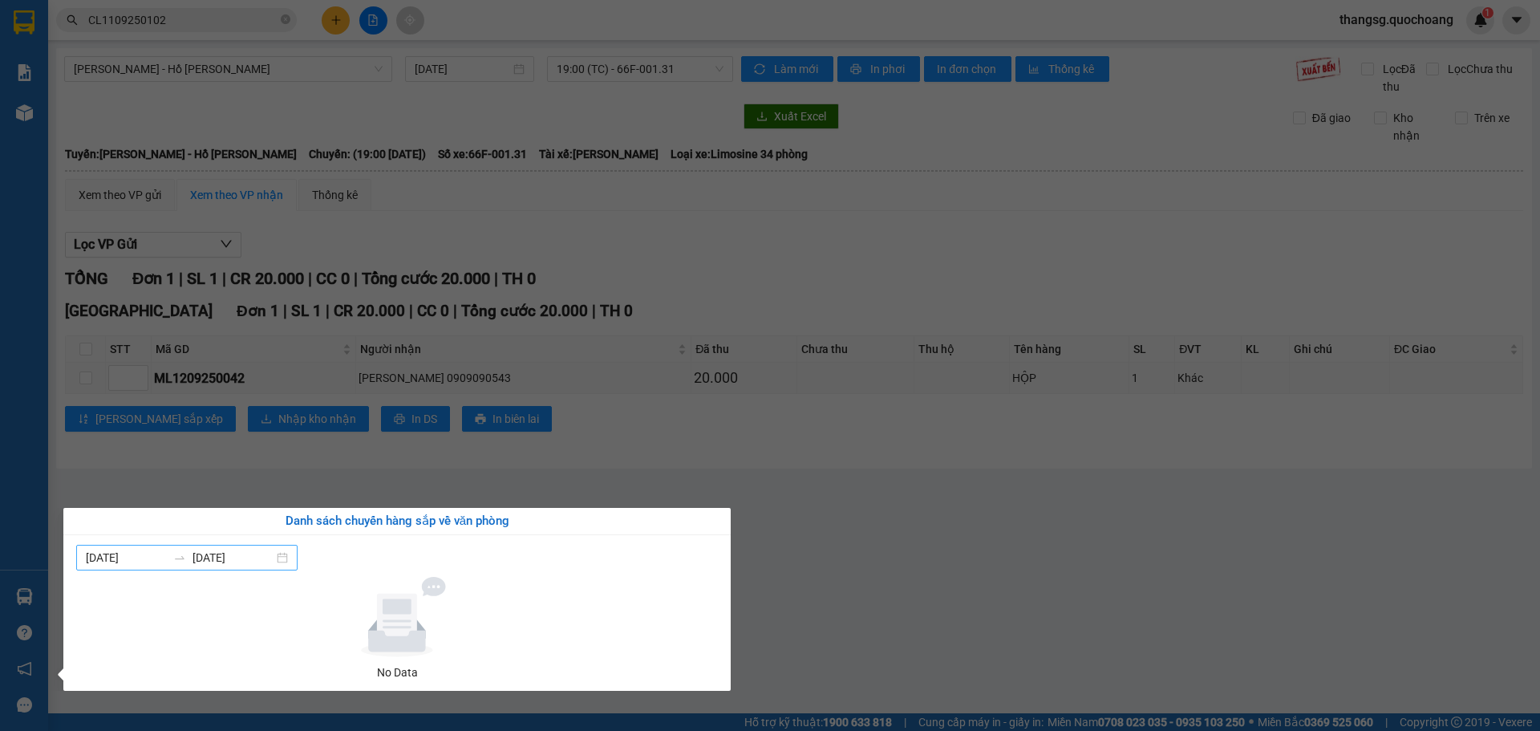
click at [236, 552] on input "20/09/2025" at bounding box center [232, 558] width 81 height 18
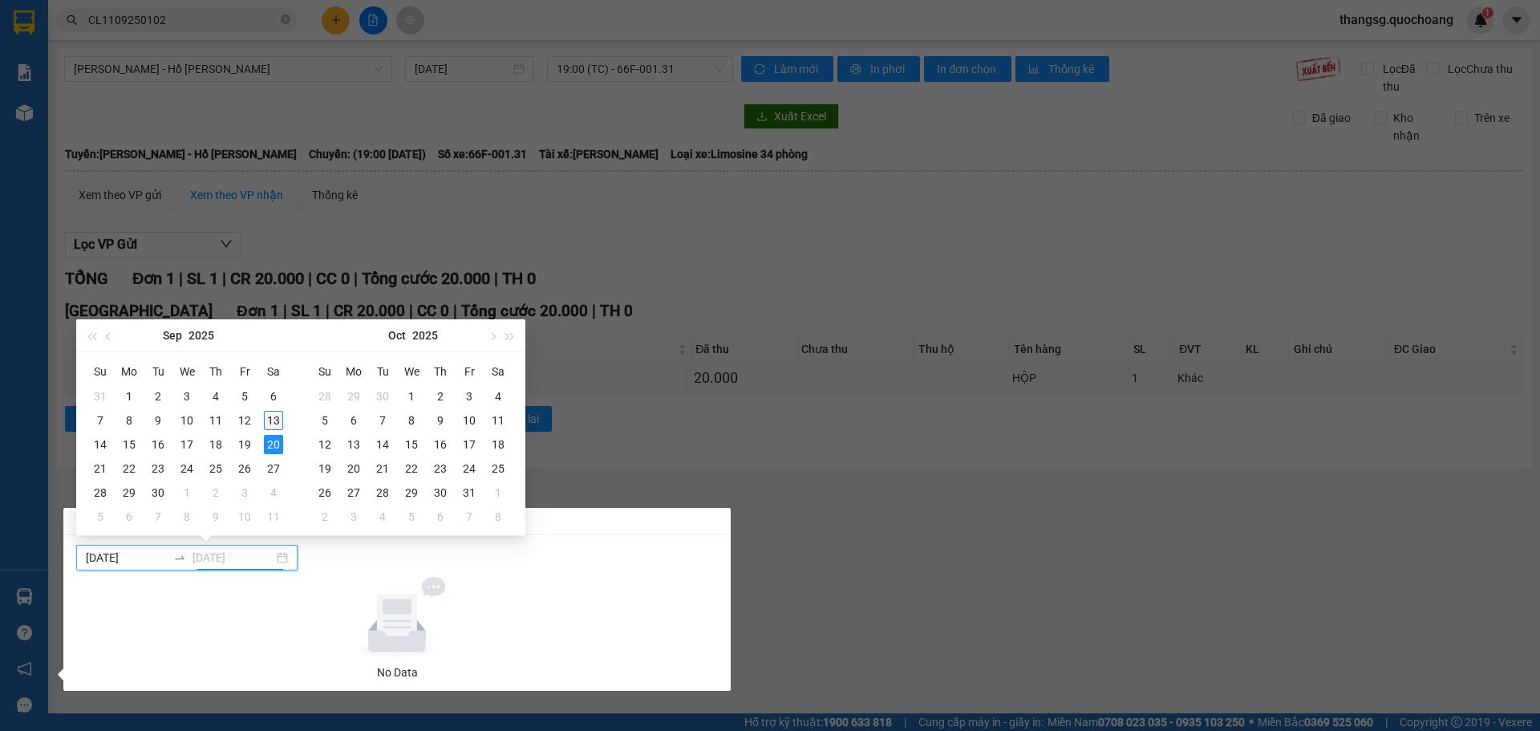
type input "[DATE]"
click at [269, 421] on div "13" at bounding box center [273, 420] width 19 height 19
click at [651, 461] on section "Kết quả tìm kiếm ( 1 ) Bộ lọc Mã ĐH Trạng thái Món hàng Thu hộ Tổng cước Chưa c…" at bounding box center [770, 365] width 1540 height 731
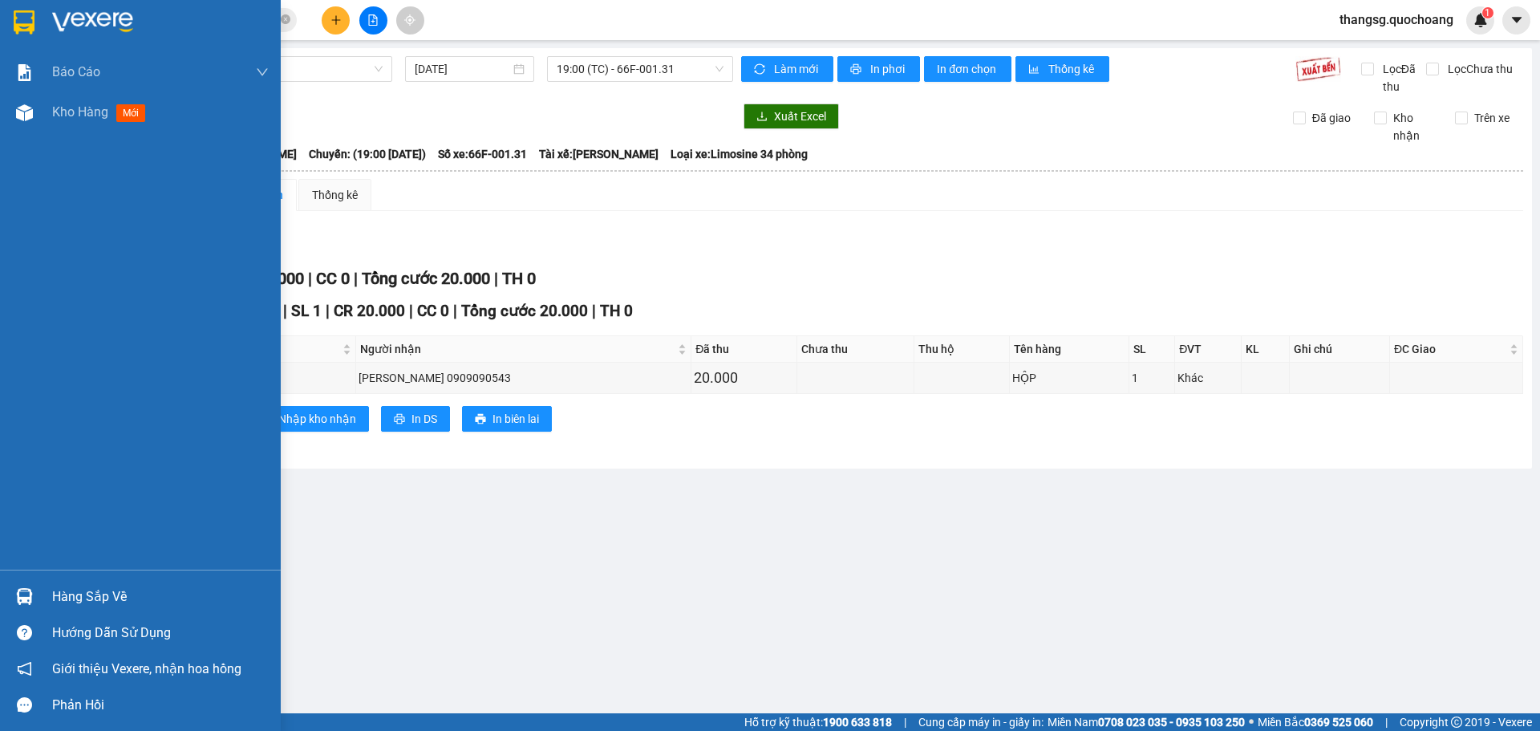
click at [99, 593] on div "Hàng sắp về" at bounding box center [160, 597] width 217 height 24
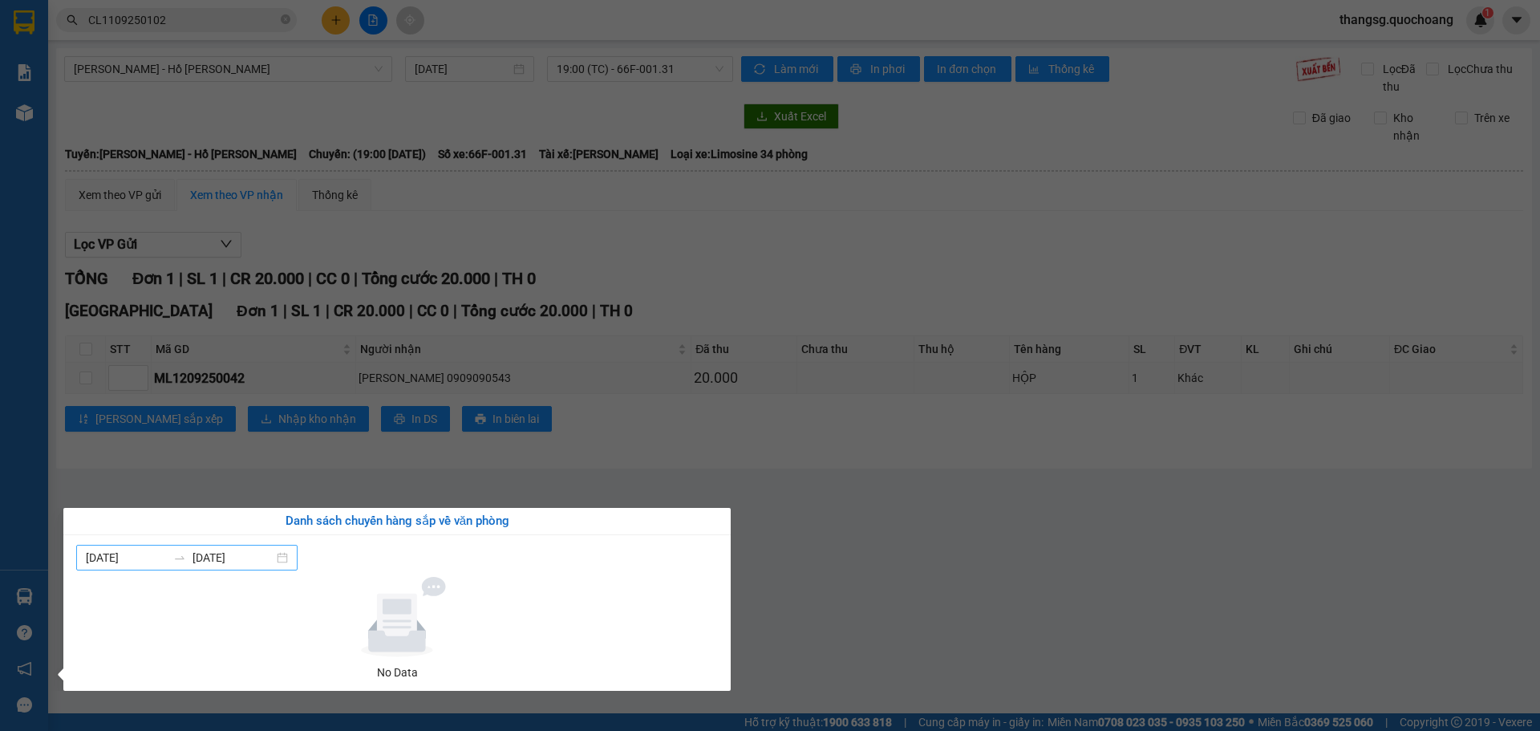
click at [115, 565] on input "20/09/2025" at bounding box center [126, 558] width 81 height 18
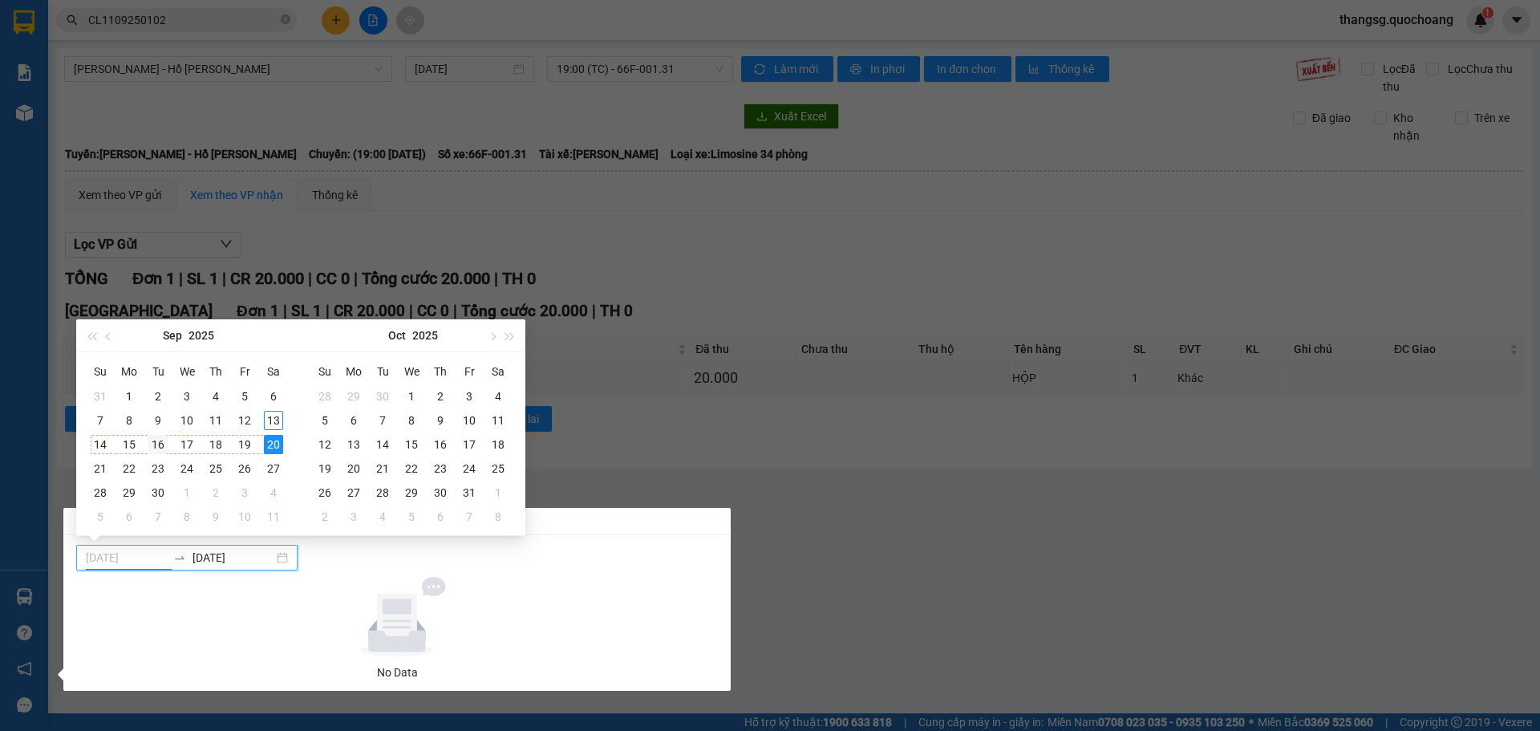
drag, startPoint x: 250, startPoint y: 443, endPoint x: 157, endPoint y: 446, distance: 93.1
click at [155, 447] on tr "14 15 16 17 18 19 20" at bounding box center [187, 444] width 202 height 24
drag, startPoint x: 137, startPoint y: 447, endPoint x: 169, endPoint y: 429, distance: 36.6
click at [169, 429] on tbody "31 1 2 3 4 5 6 7 8 9 10 11 12 13 14 15 16 17 18 19 20 21 22 23 24 25 26 27 28 2…" at bounding box center [187, 456] width 202 height 144
type input "20/09/2025"
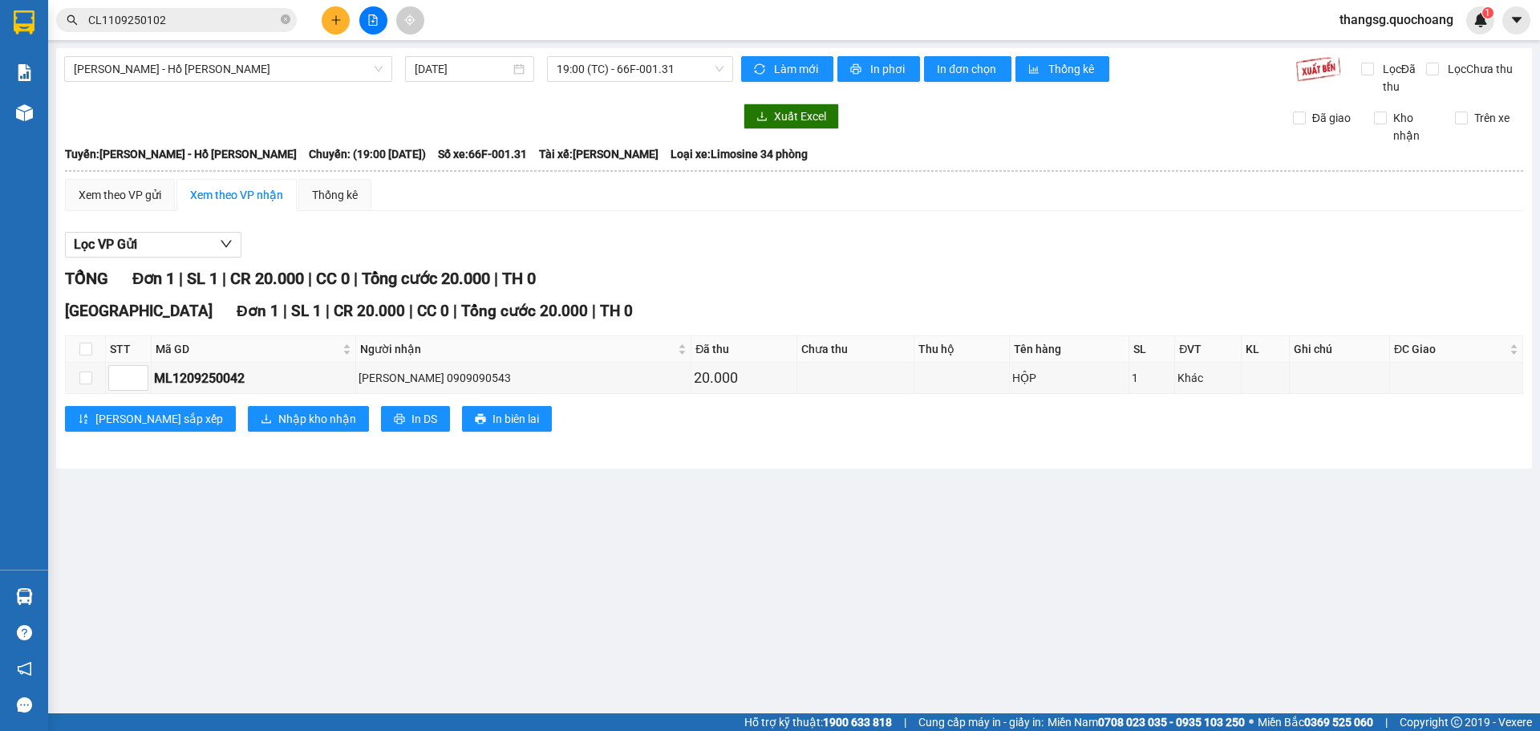
click at [642, 440] on section "Kết quả tìm kiếm ( 1 ) Bộ lọc Mã ĐH Trạng thái Món hàng Thu hộ Tổng cước Chưa c…" at bounding box center [770, 365] width 1540 height 731
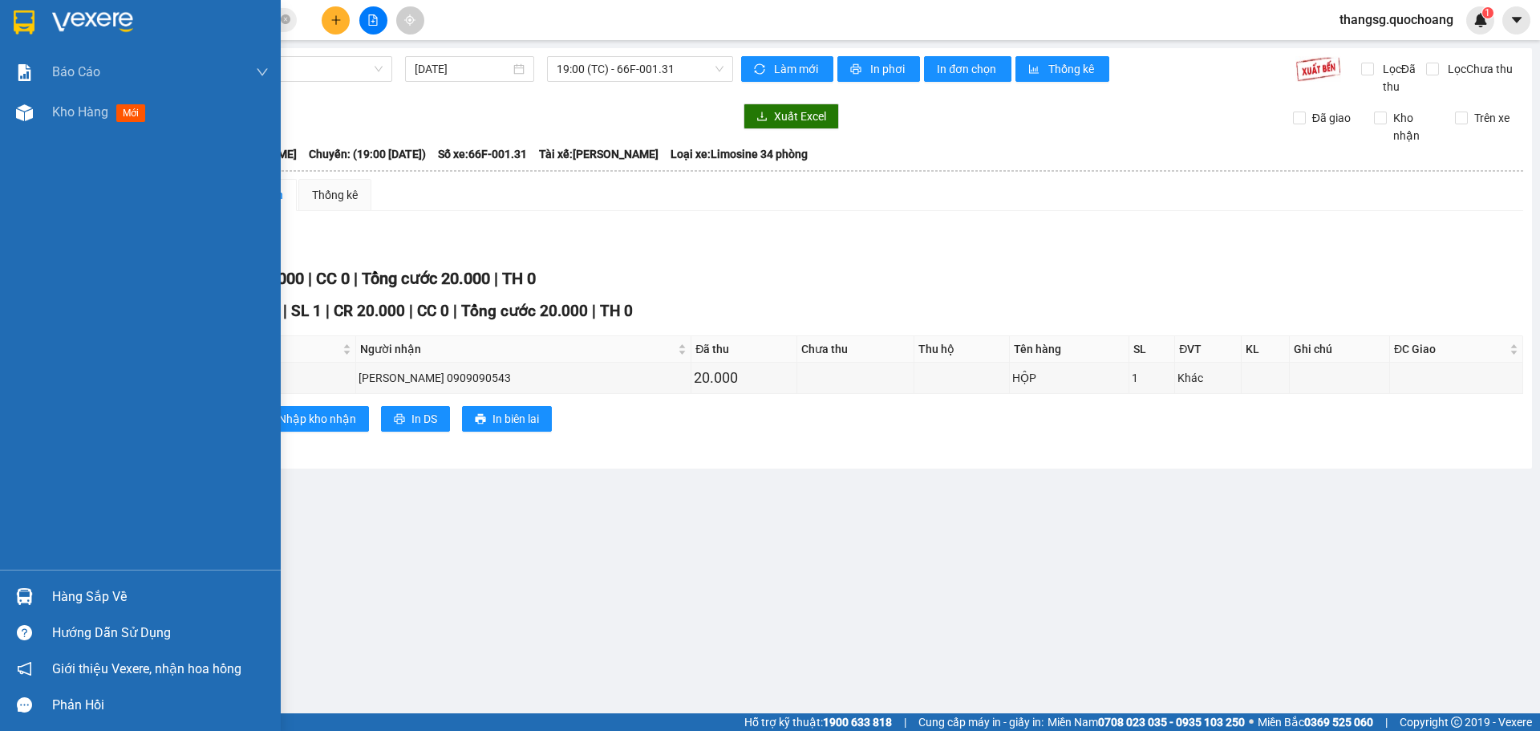
click at [85, 592] on div "Hàng sắp về" at bounding box center [160, 597] width 217 height 24
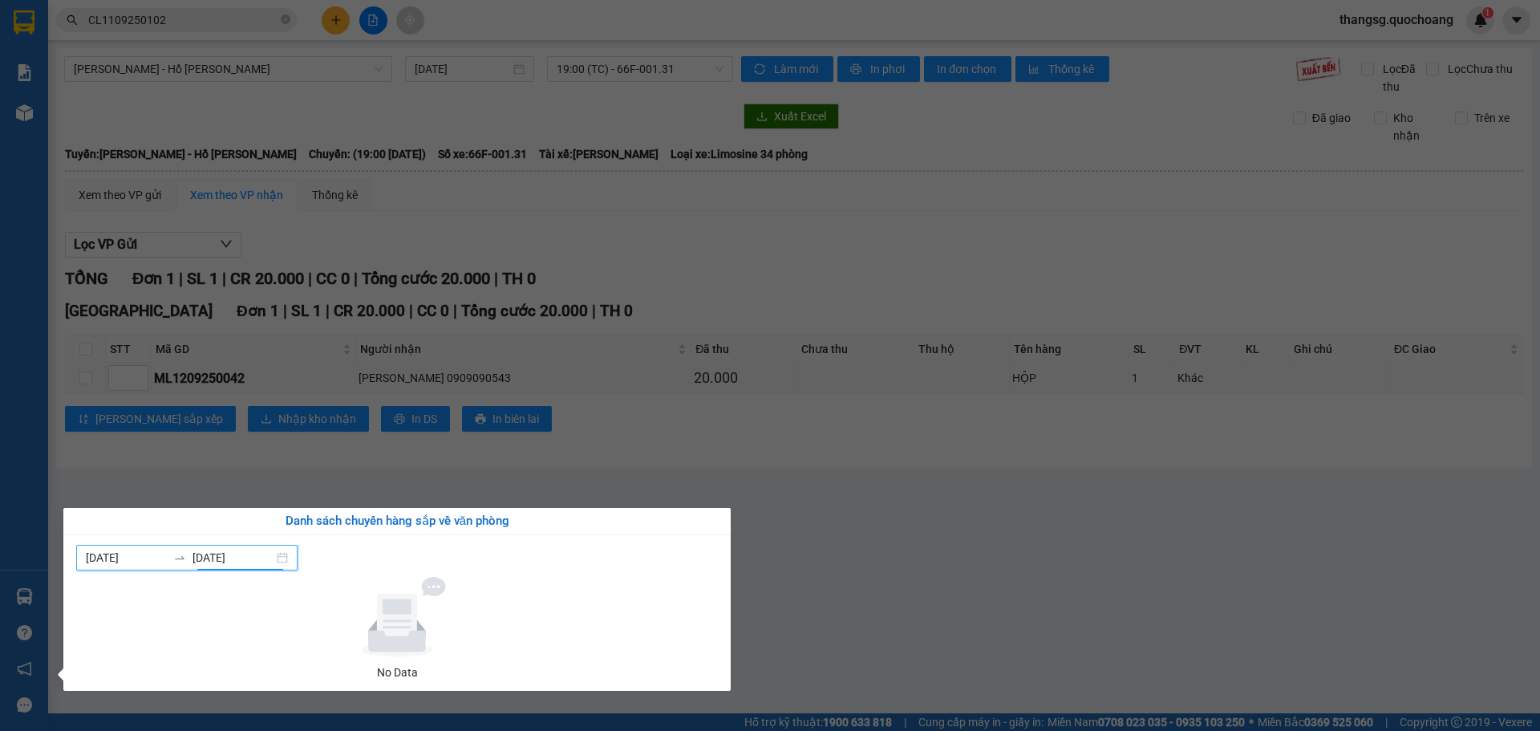
click at [273, 557] on input "20/09/2025" at bounding box center [232, 558] width 81 height 18
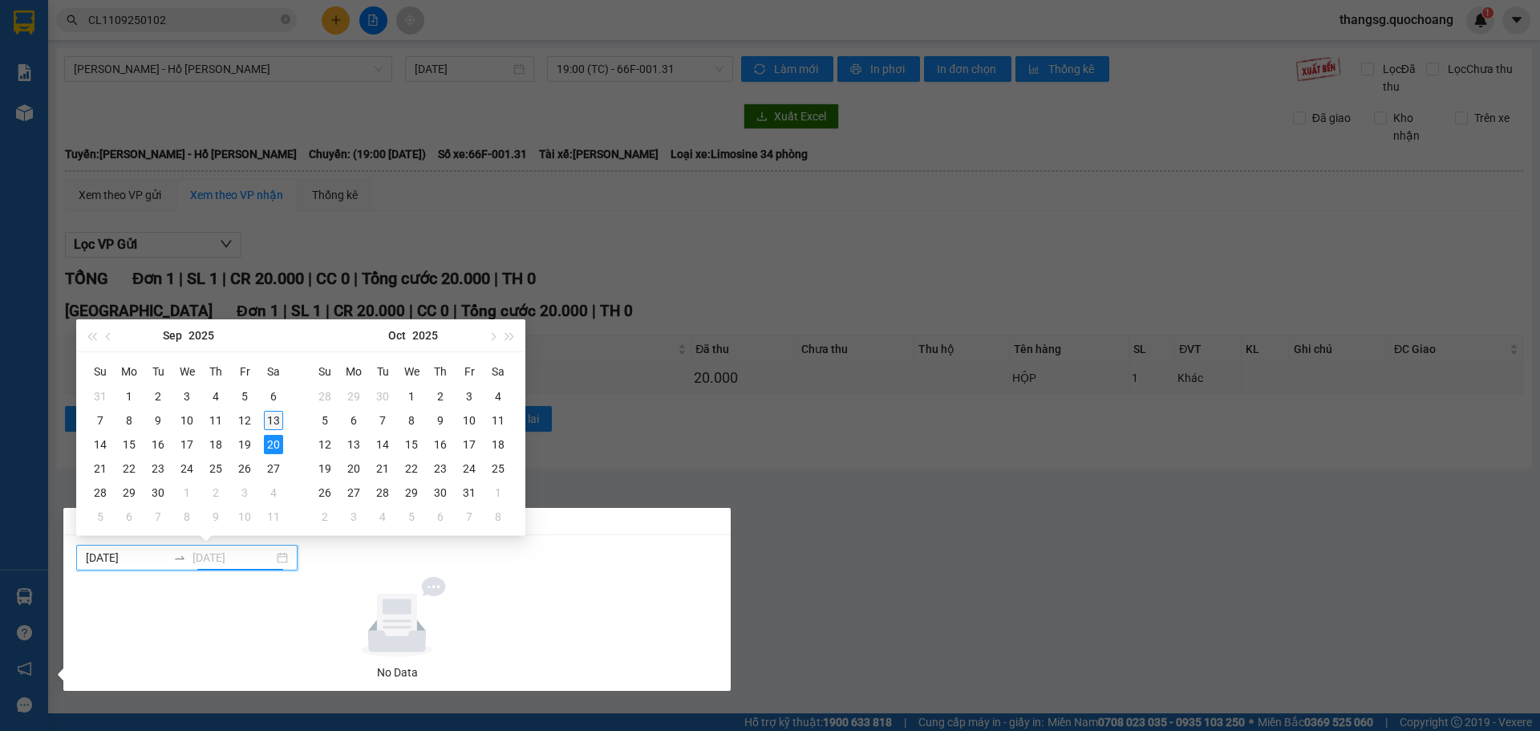
type input "[DATE]"
click at [261, 423] on td "13" at bounding box center [273, 420] width 29 height 24
click at [271, 420] on div "13" at bounding box center [273, 420] width 19 height 19
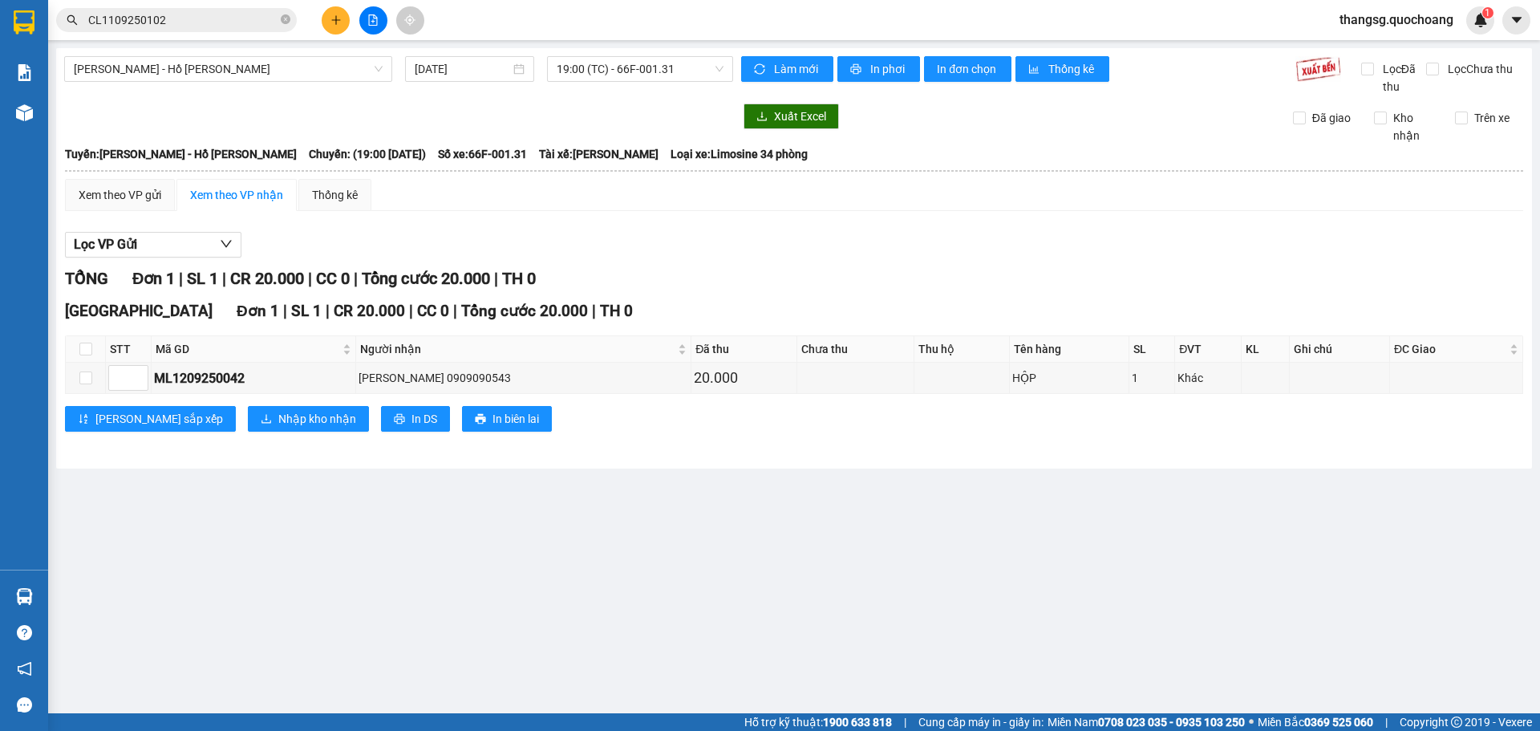
click at [828, 590] on section "Kết quả tìm kiếm ( 1 ) Bộ lọc Mã ĐH Trạng thái Món hàng Thu hộ Tổng cước Chưa c…" at bounding box center [770, 365] width 1540 height 731
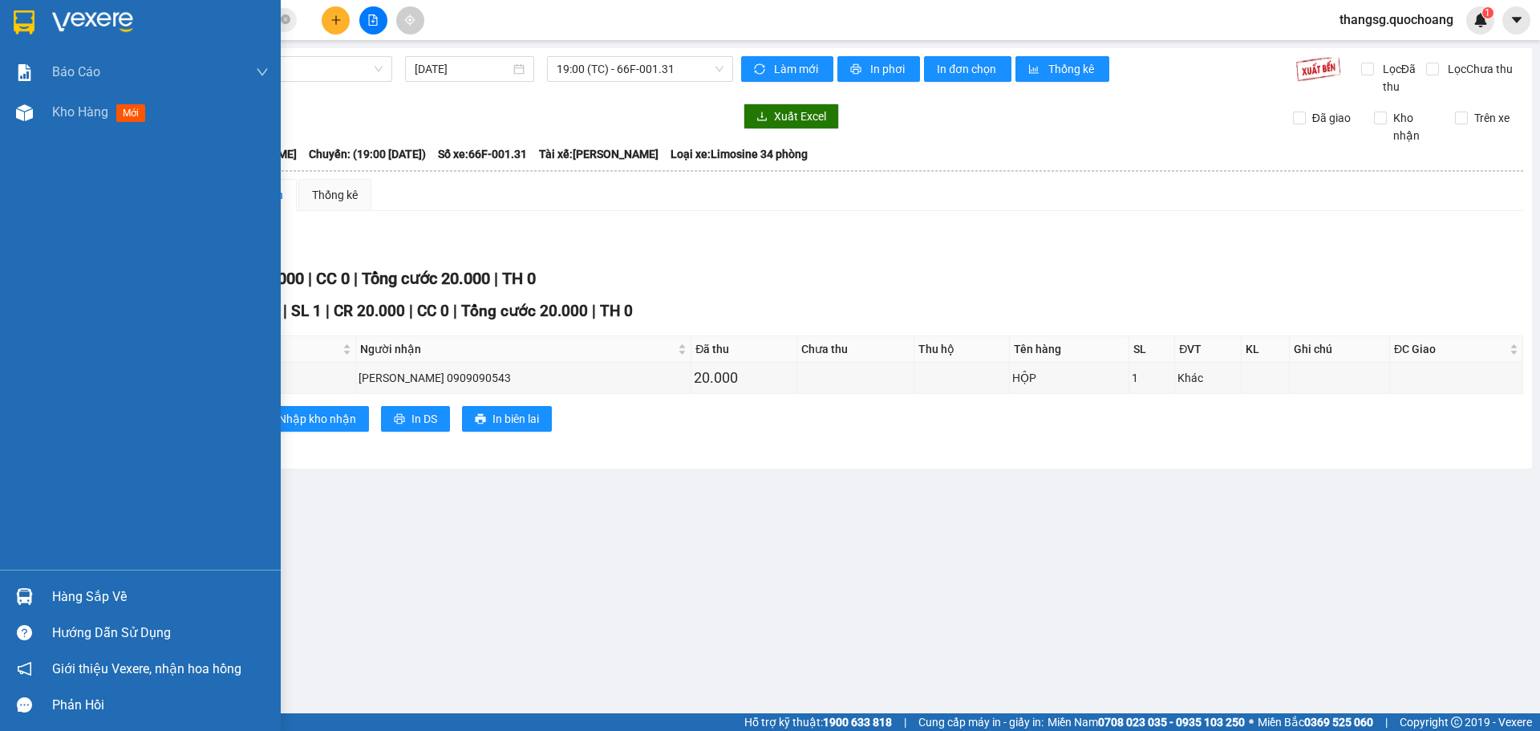
click at [94, 591] on div "Hàng sắp về" at bounding box center [160, 597] width 217 height 24
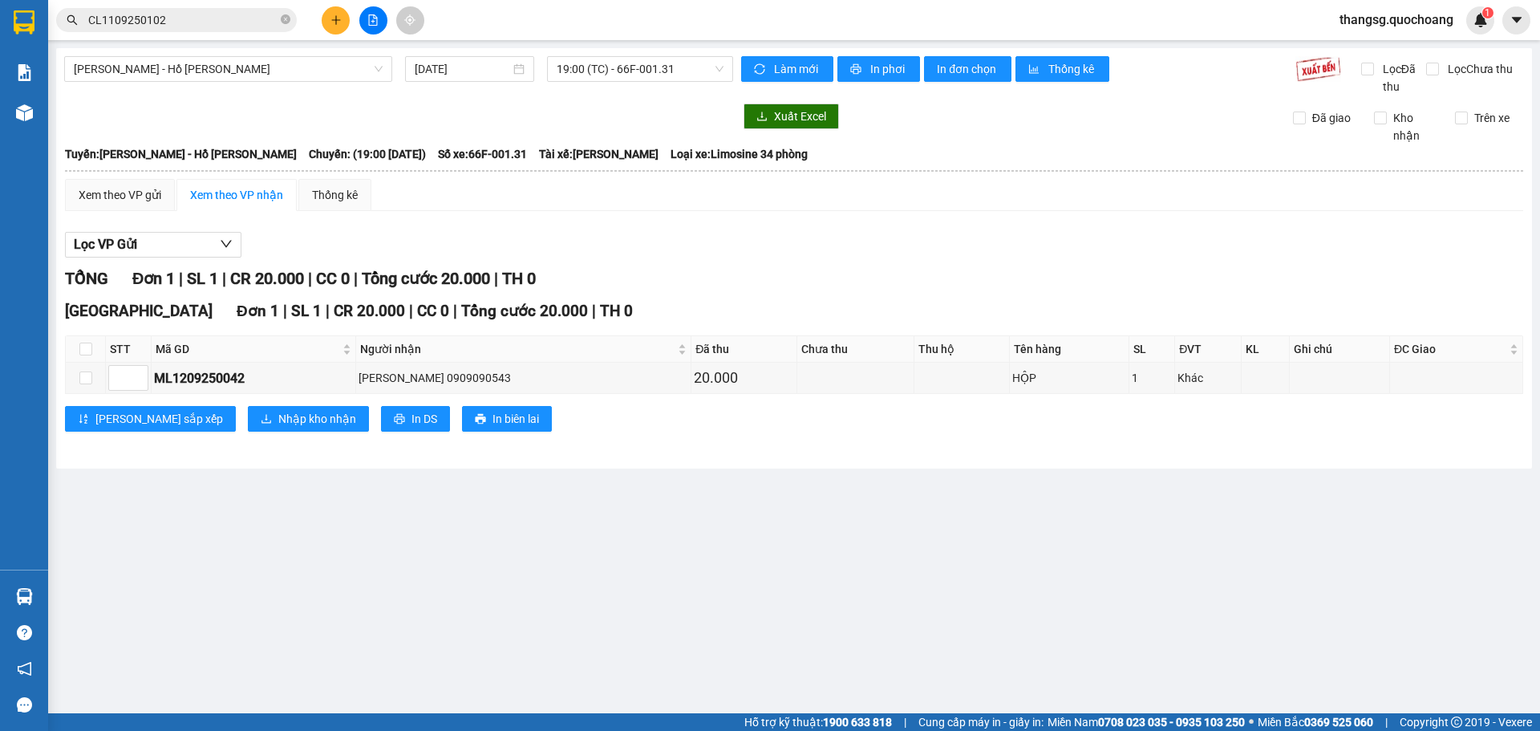
click at [890, 533] on section "Kết quả tìm kiếm ( 1 ) Bộ lọc Mã ĐH Trạng thái Món hàng Thu hộ Tổng cước Chưa c…" at bounding box center [770, 365] width 1540 height 731
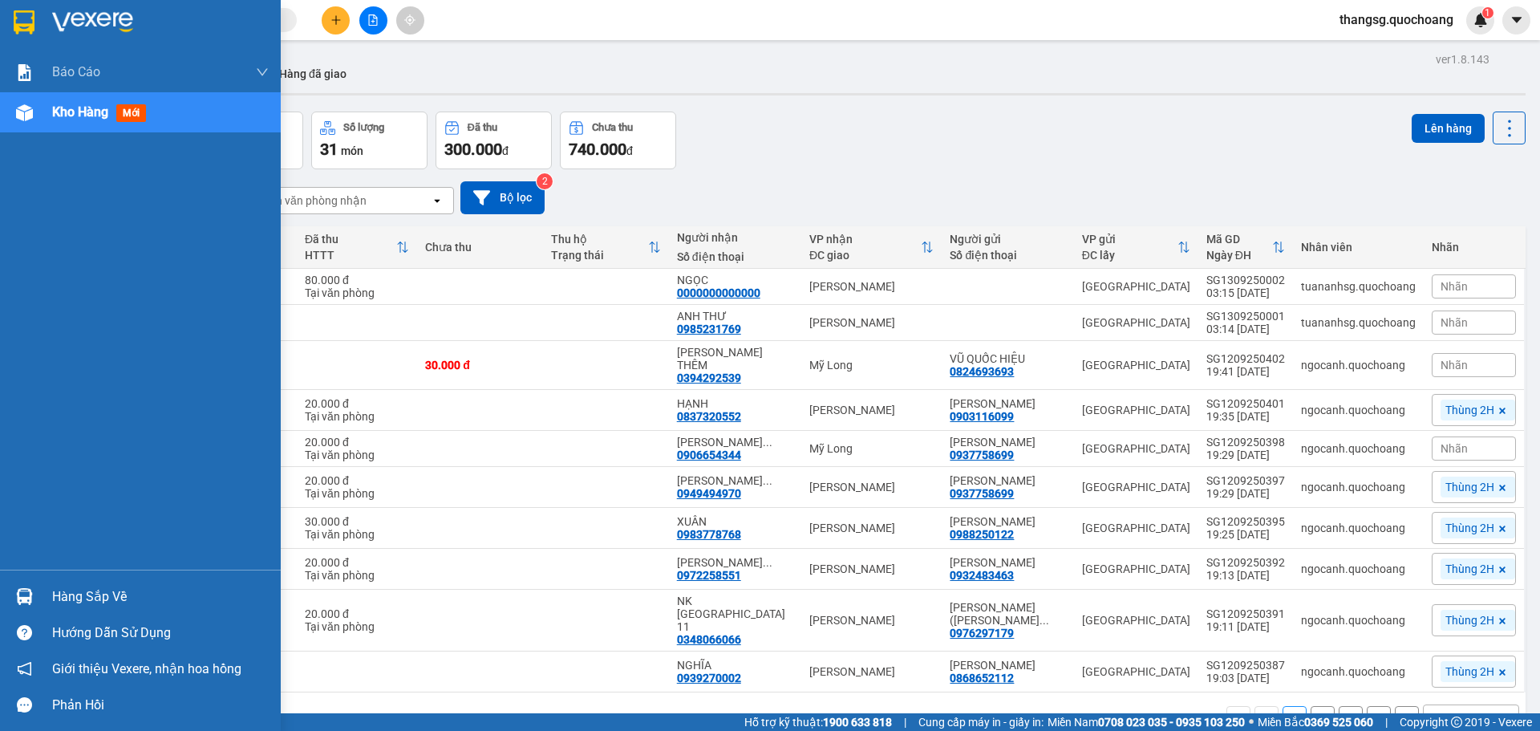
click at [51, 593] on div "Hàng sắp về" at bounding box center [140, 596] width 281 height 36
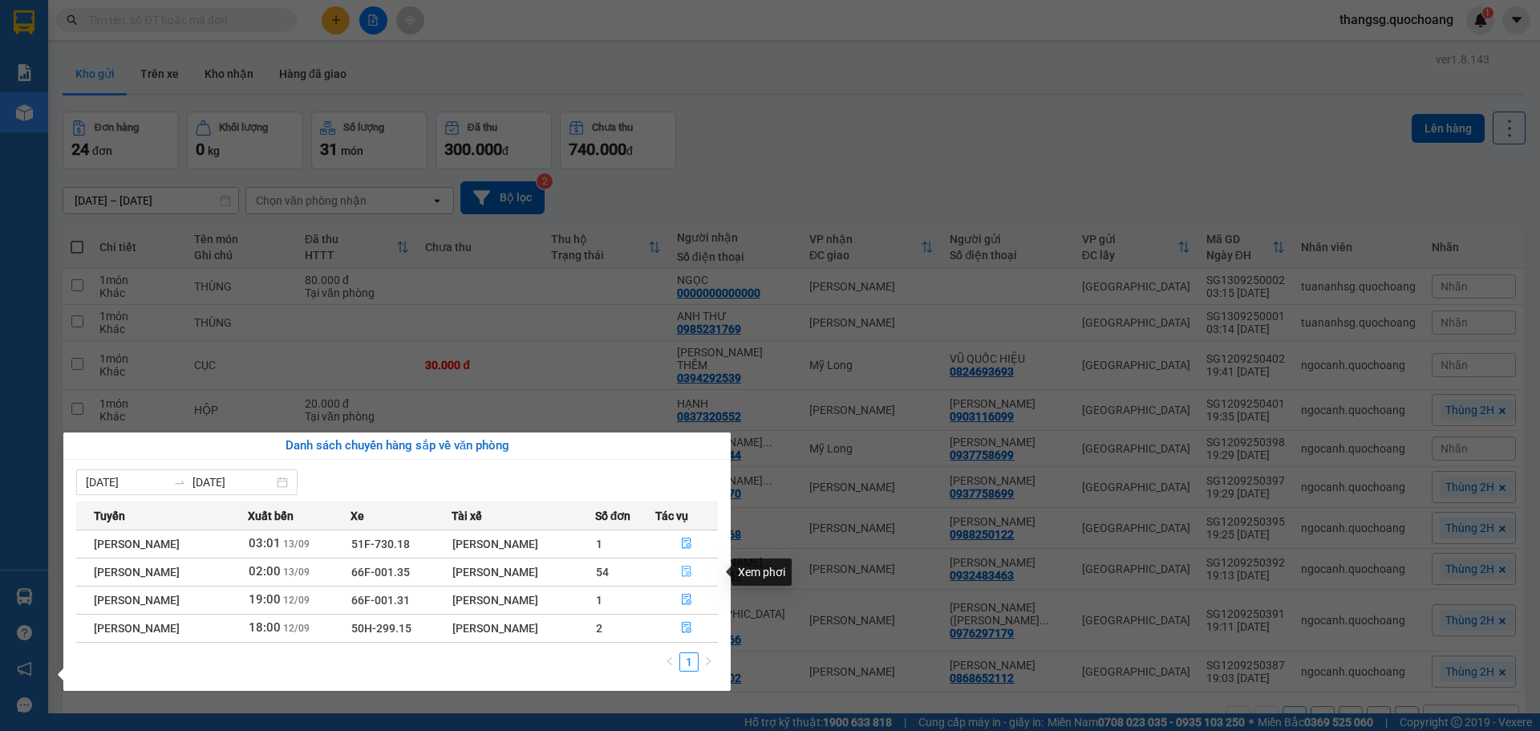
click at [685, 578] on span "file-done" at bounding box center [686, 571] width 11 height 13
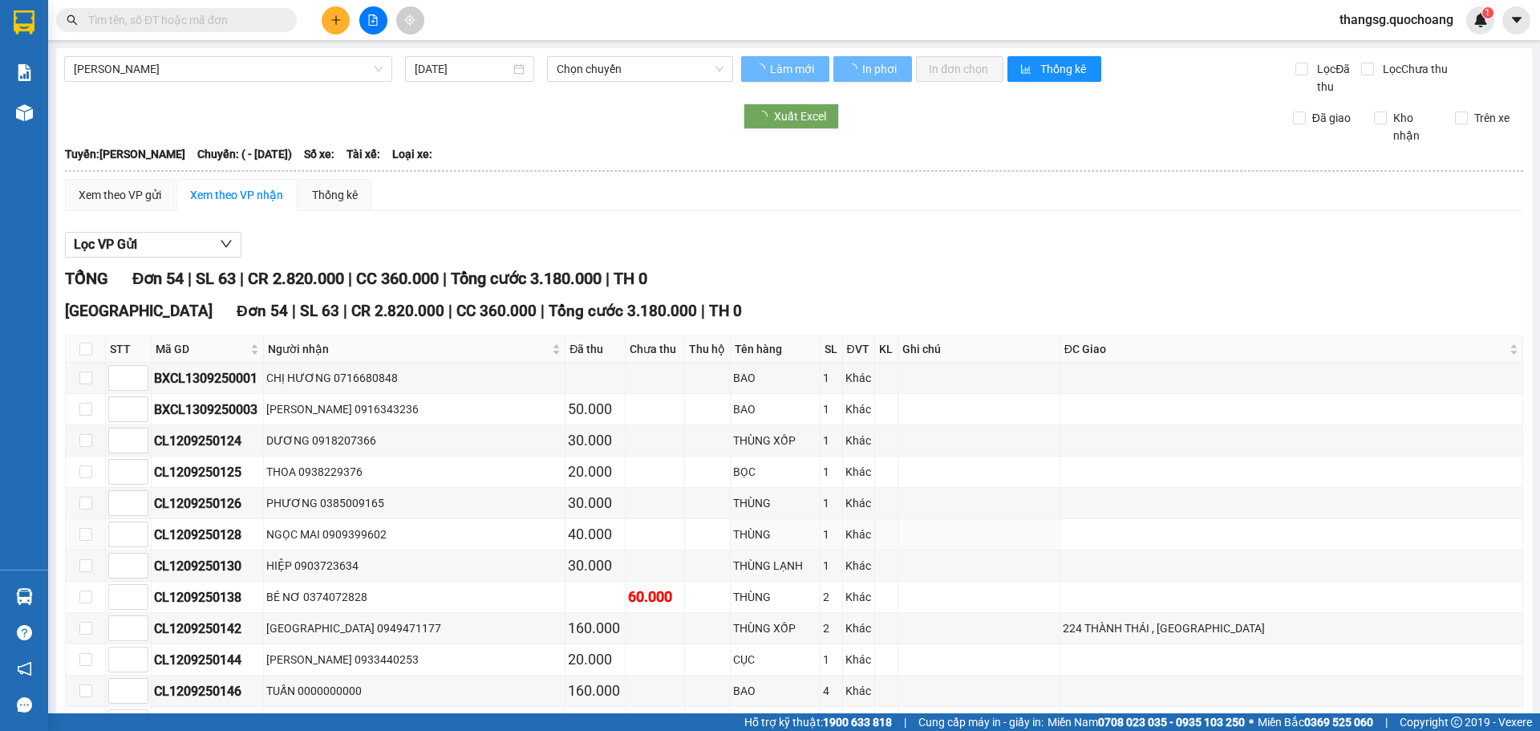
type input "[DATE]"
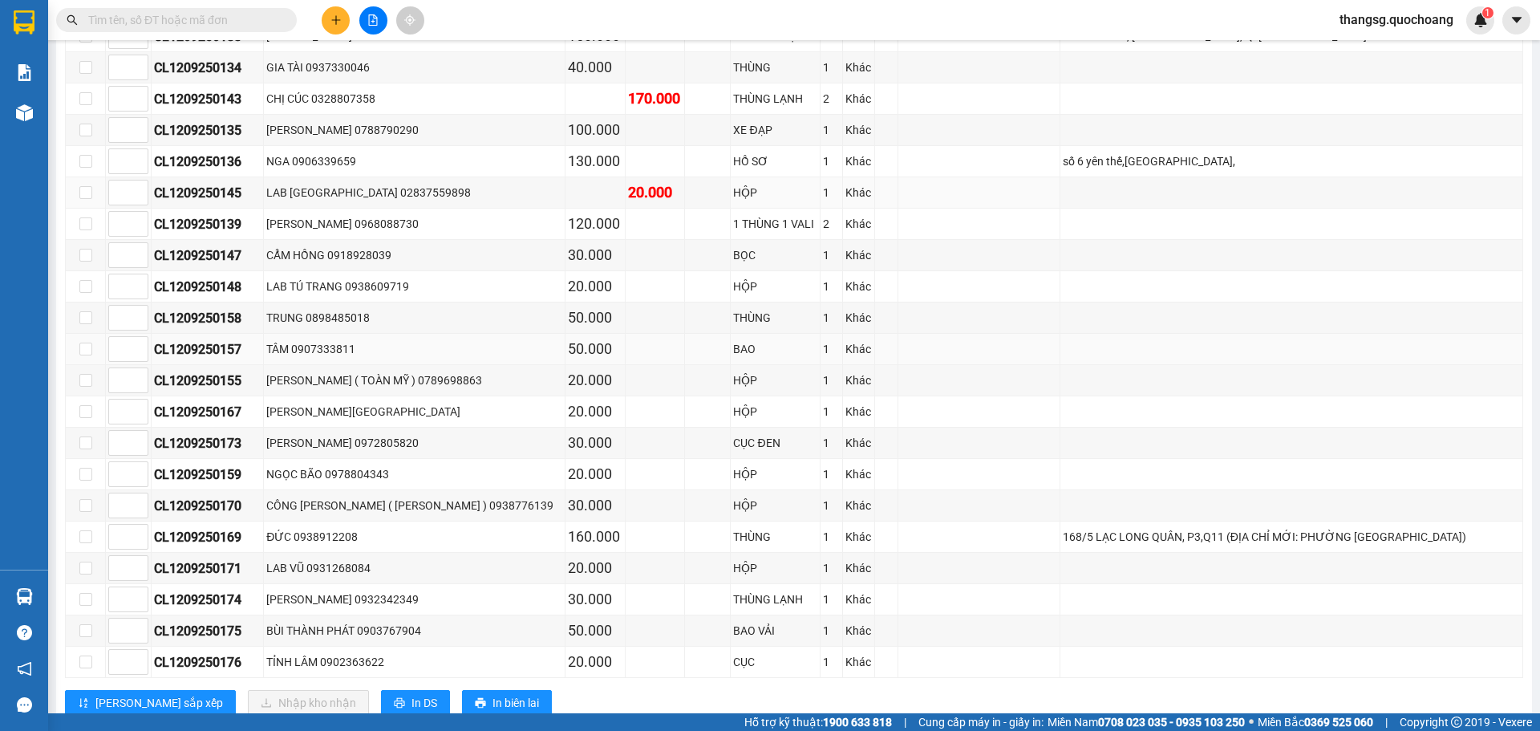
scroll to position [1421, 0]
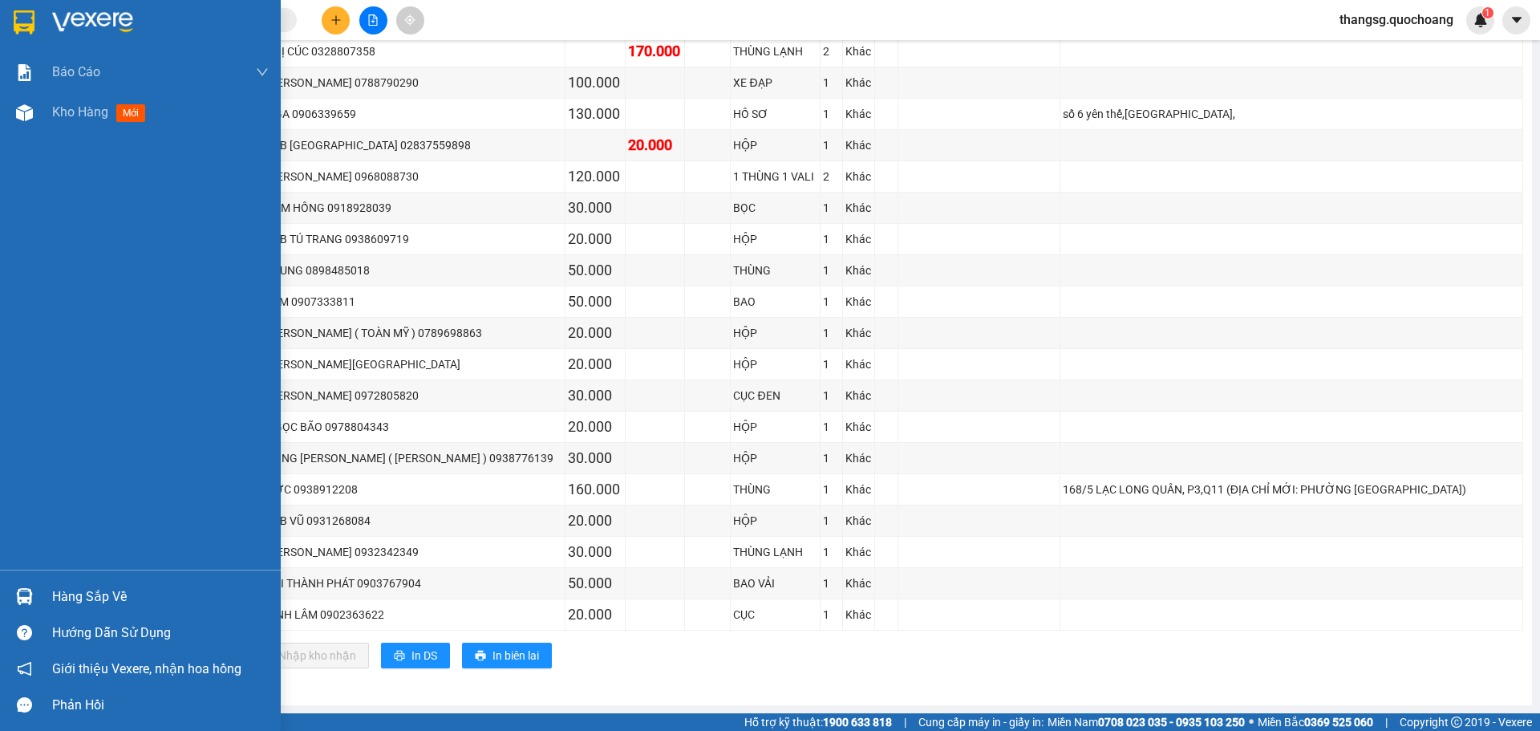
click at [95, 599] on div "Hàng sắp về" at bounding box center [160, 597] width 217 height 24
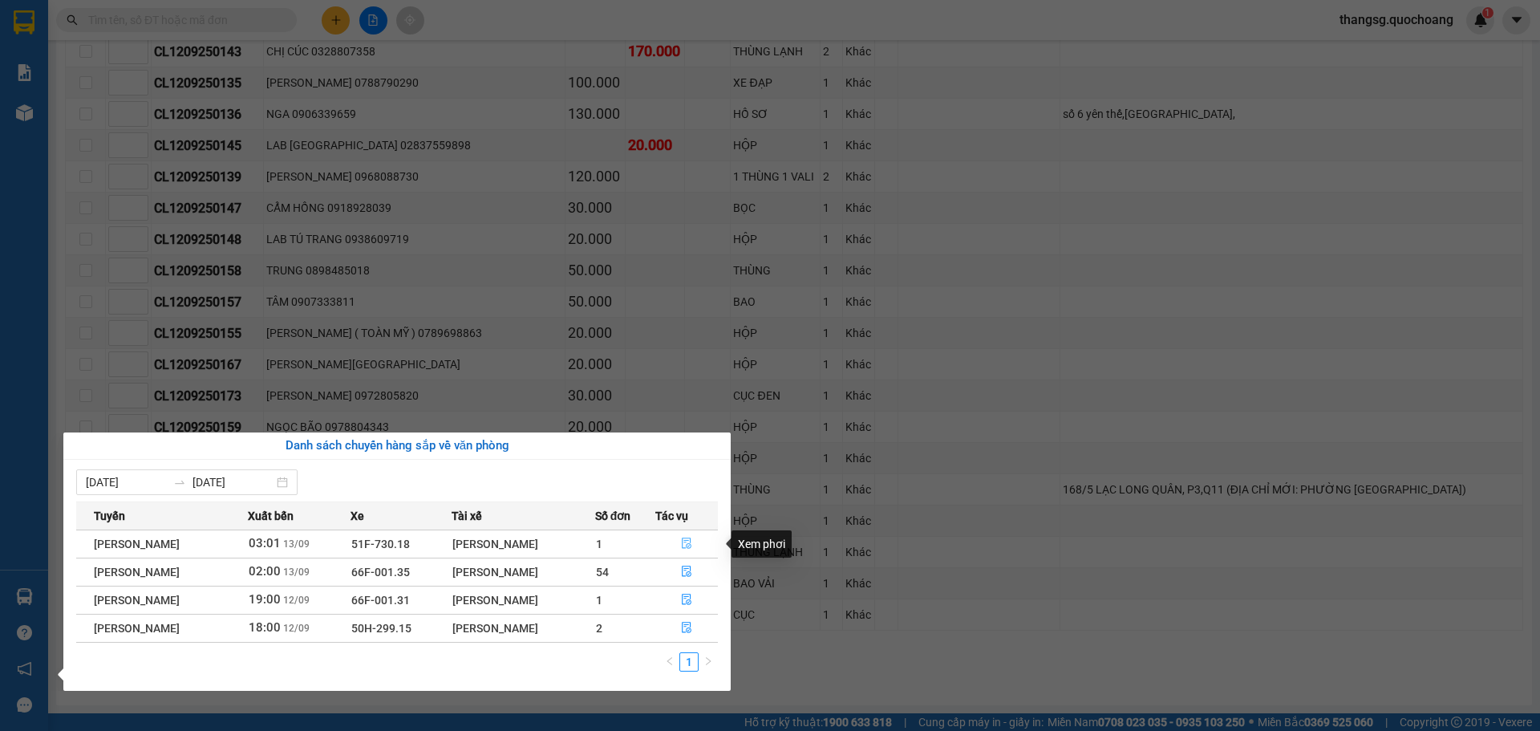
click at [689, 540] on icon "file-done" at bounding box center [686, 542] width 11 height 11
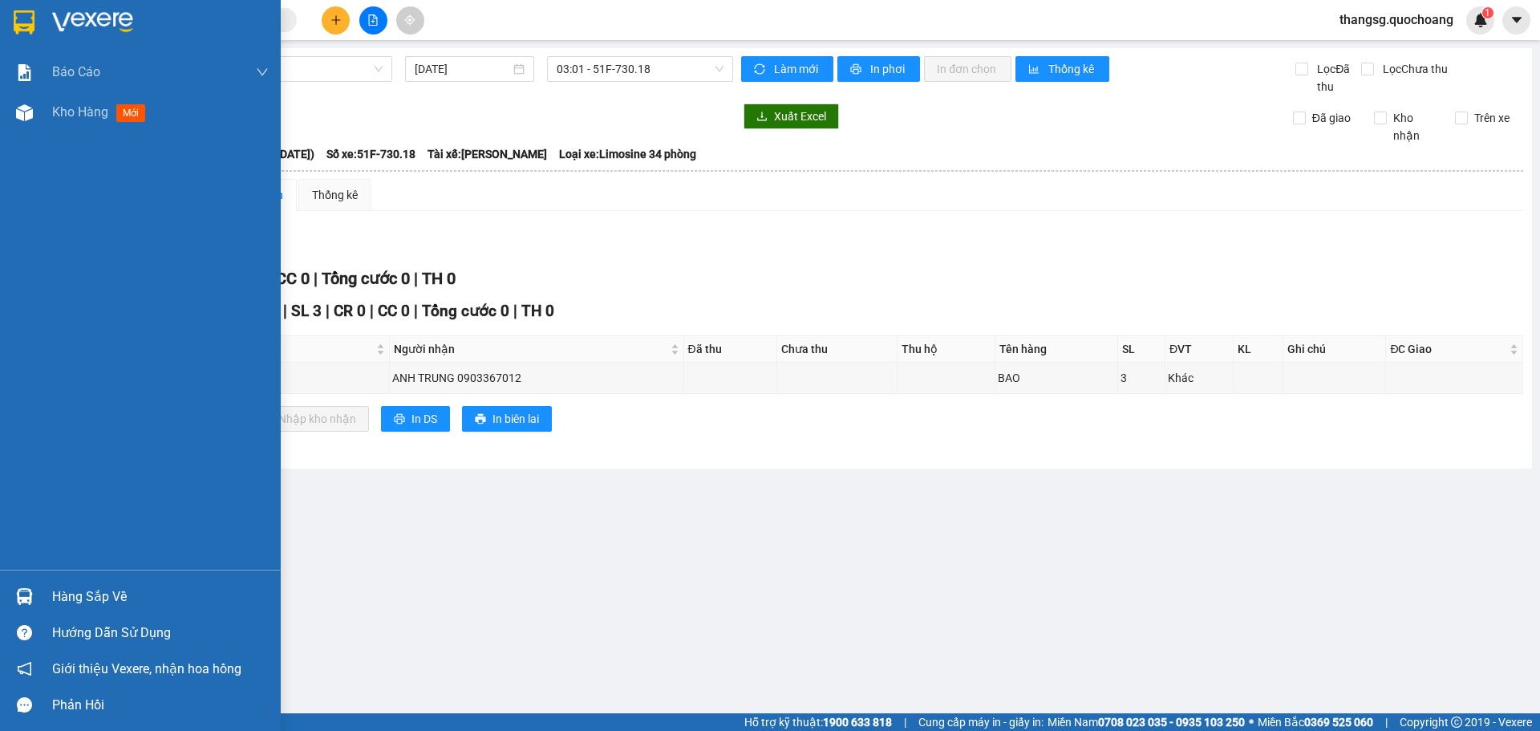
click at [79, 605] on div "Hàng sắp về" at bounding box center [160, 597] width 217 height 24
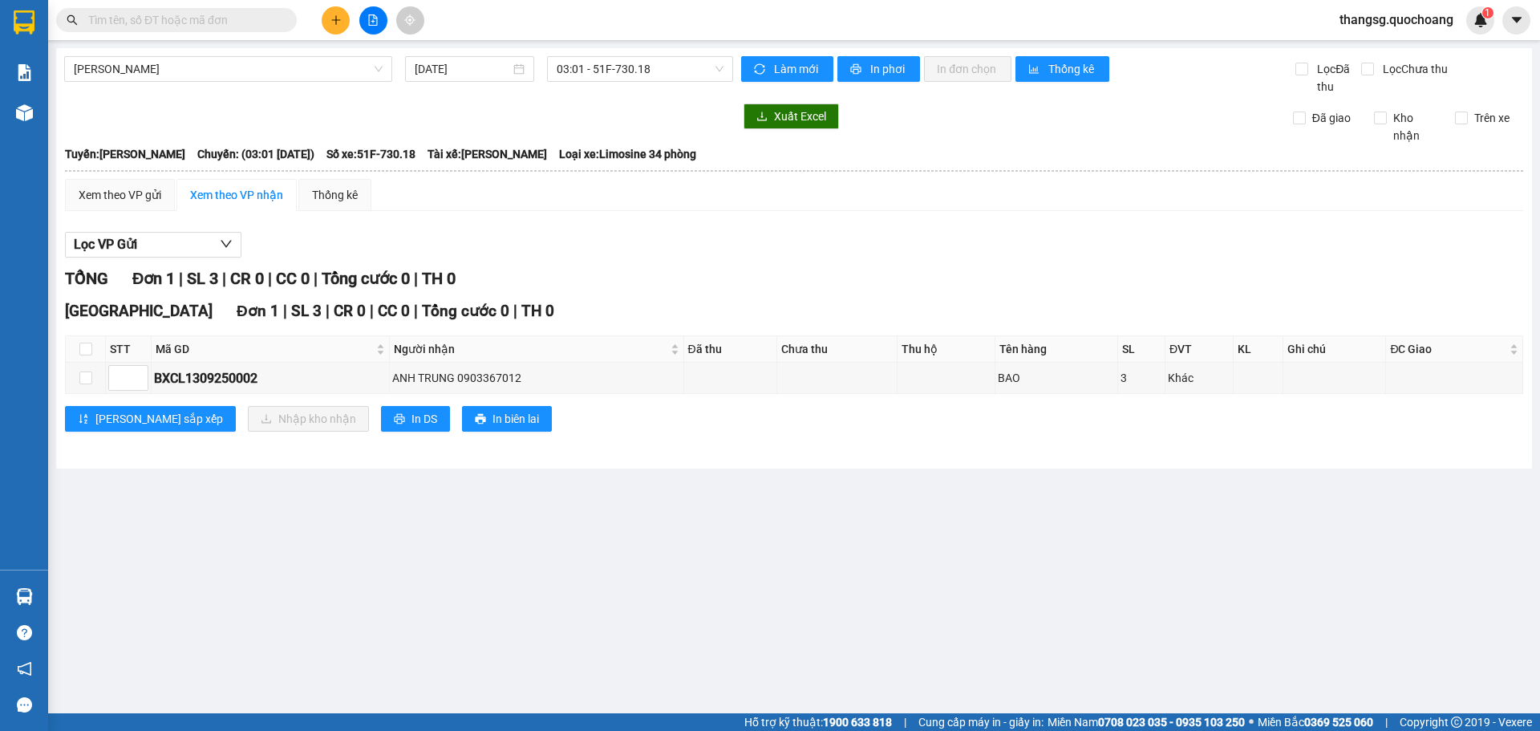
click at [756, 621] on section "Kết quả tìm kiếm ( 0 ) Bộ lọc No Data thangsg.quochoang 1 Báo cáo Báo cáo dòng …" at bounding box center [770, 365] width 1540 height 731
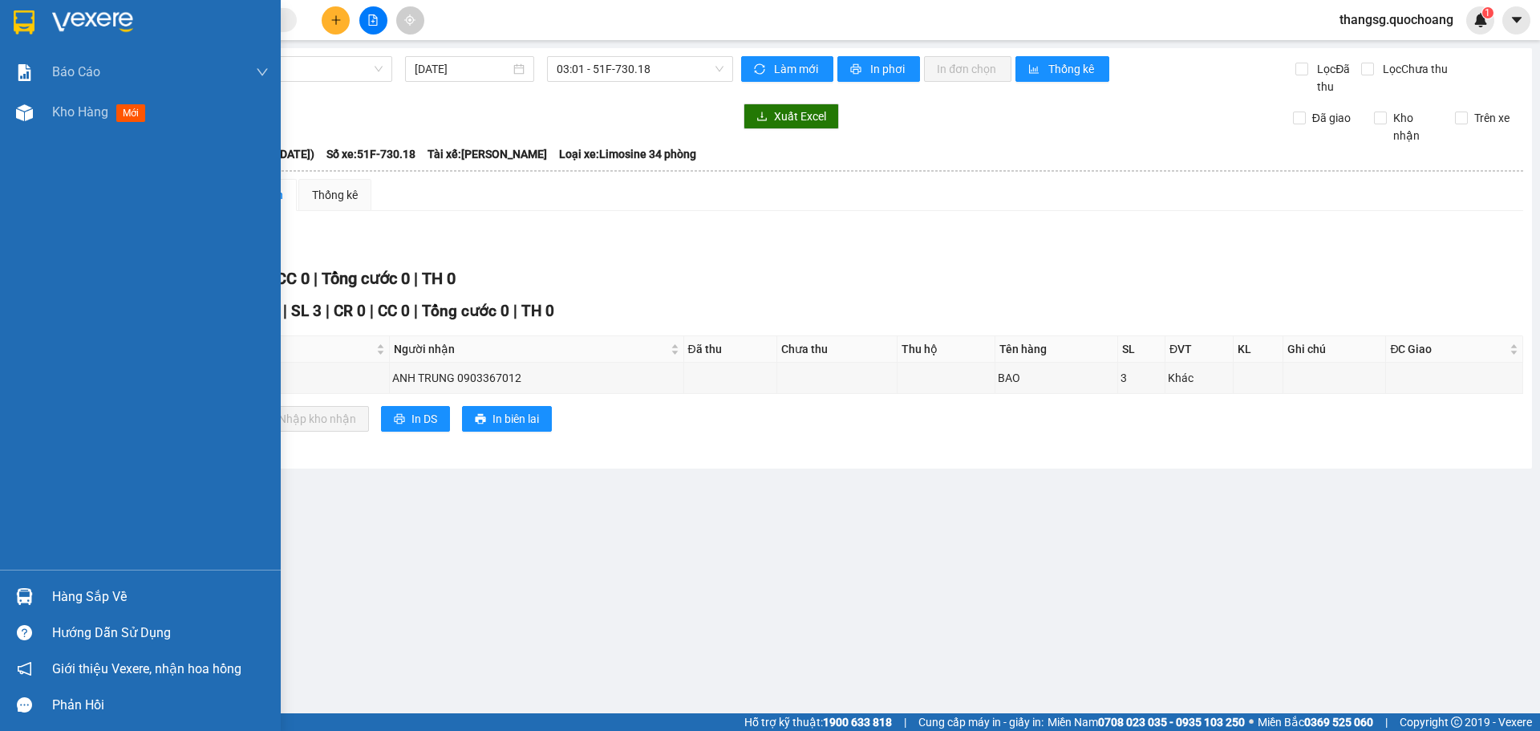
click at [71, 593] on div "Hàng sắp về" at bounding box center [160, 597] width 217 height 24
